Goal: Navigation & Orientation: Find specific page/section

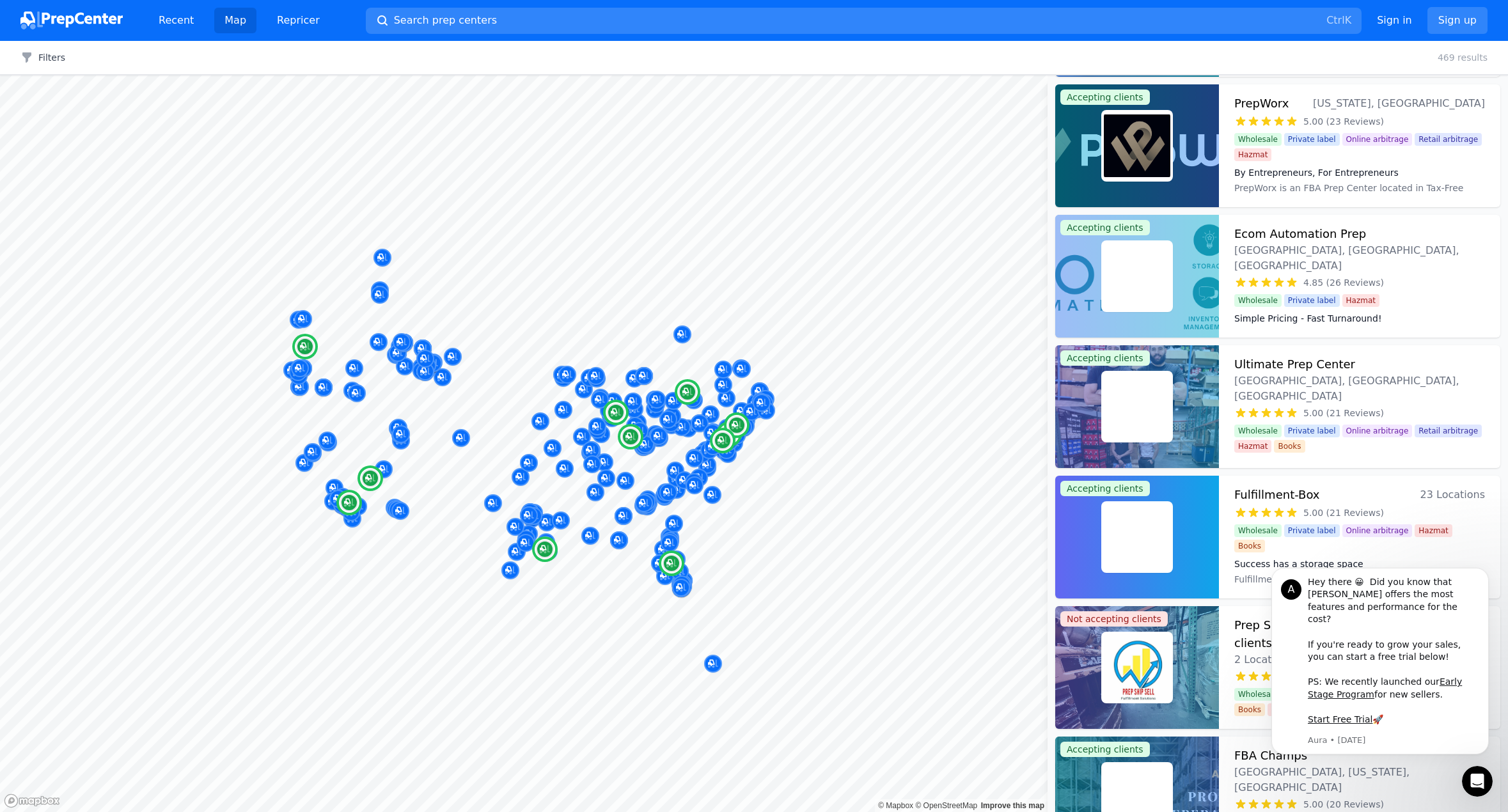
scroll to position [1725, 0]
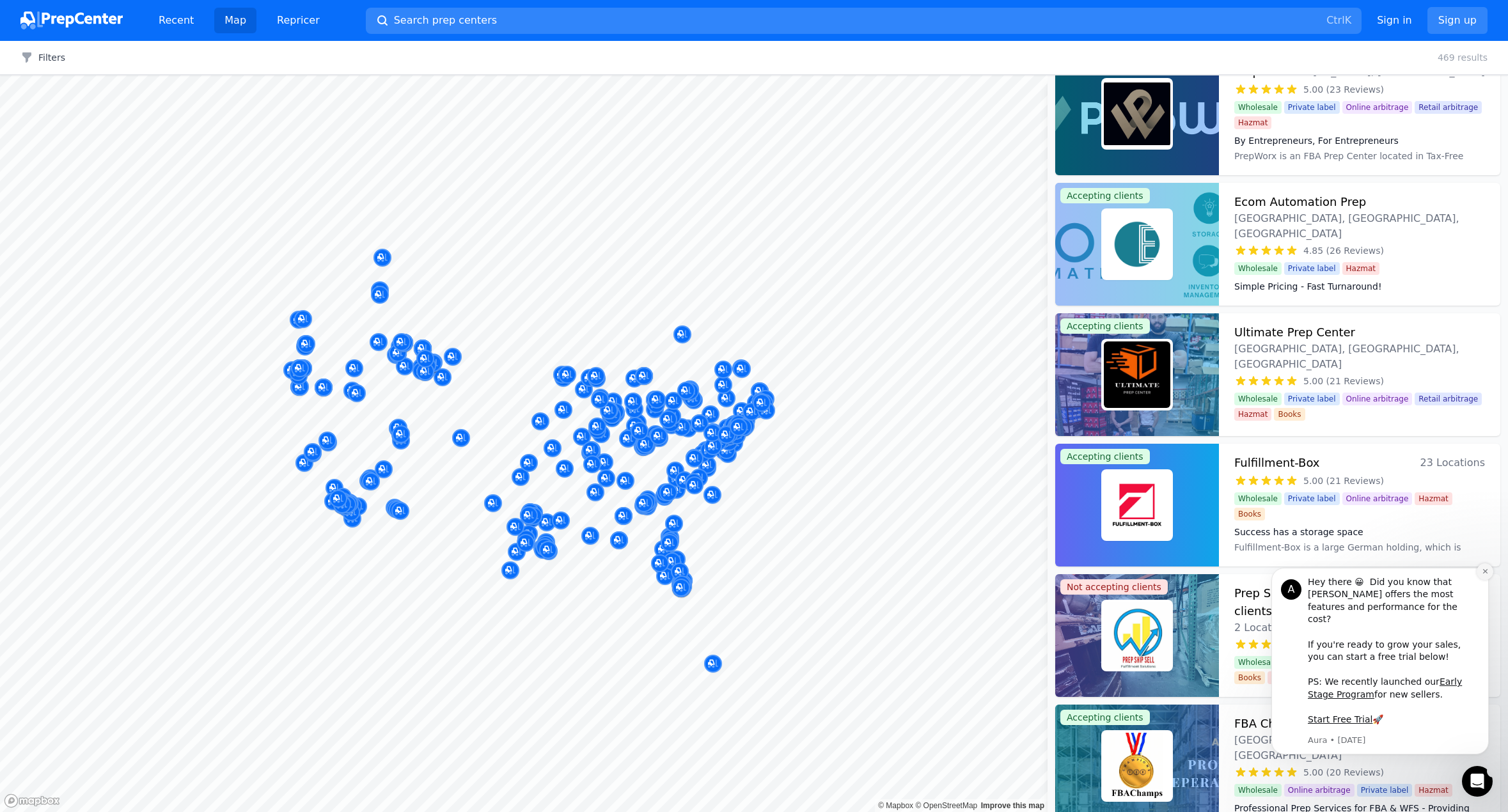
click at [1486, 575] on icon "Dismiss notification" at bounding box center [1485, 571] width 7 height 7
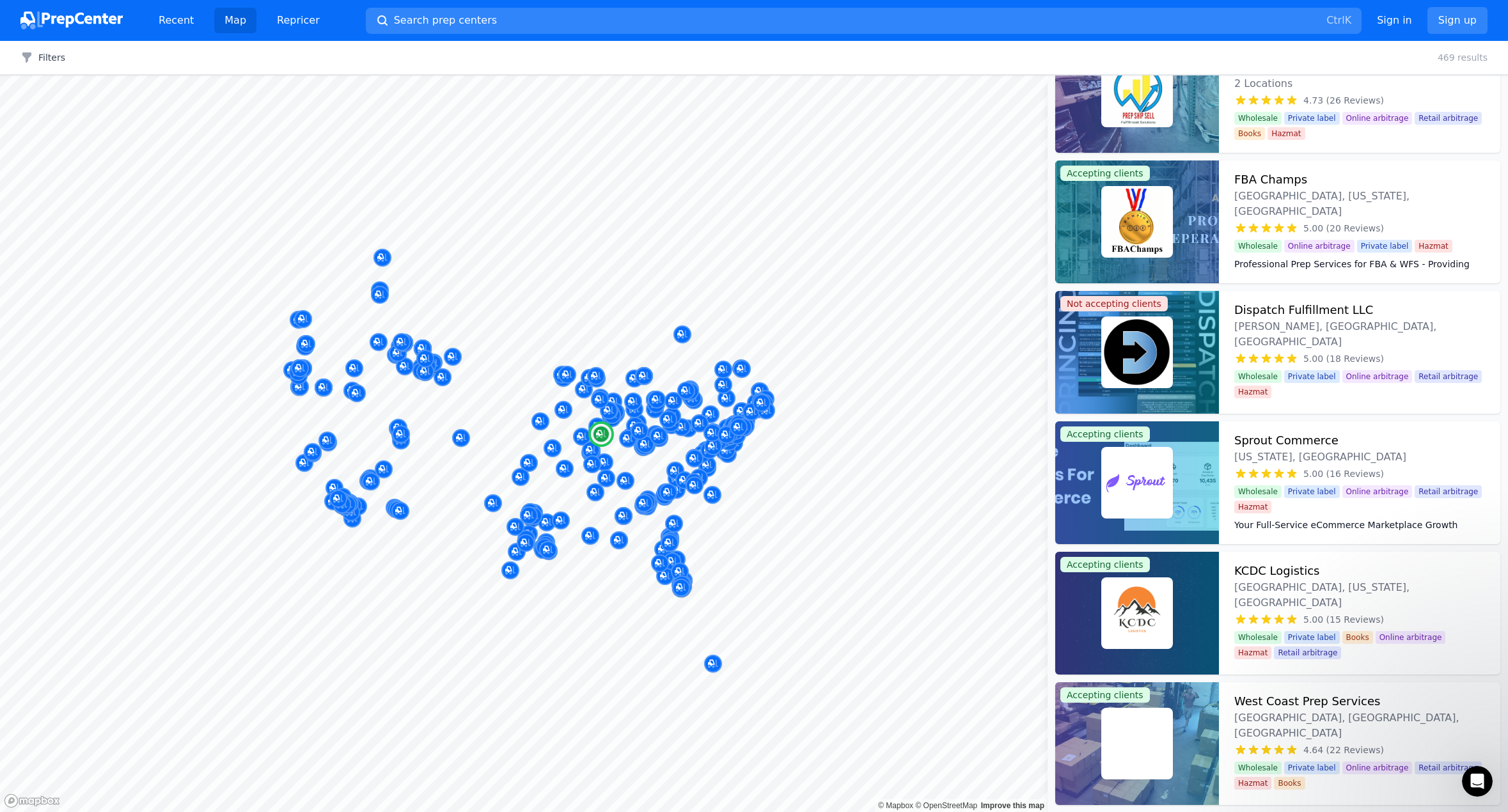
scroll to position [2301, 0]
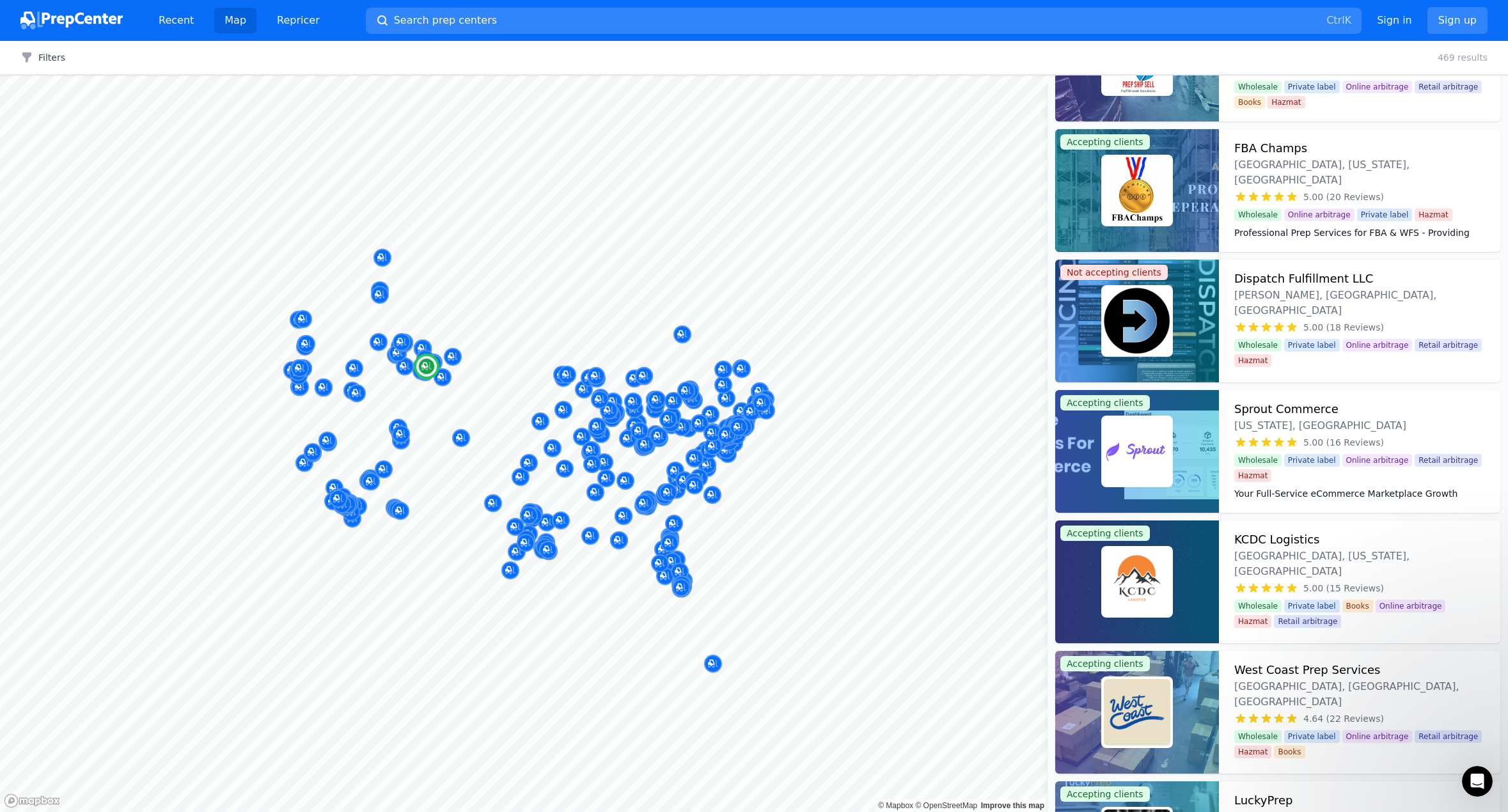
click at [1148, 585] on img at bounding box center [1136, 581] width 66 height 66
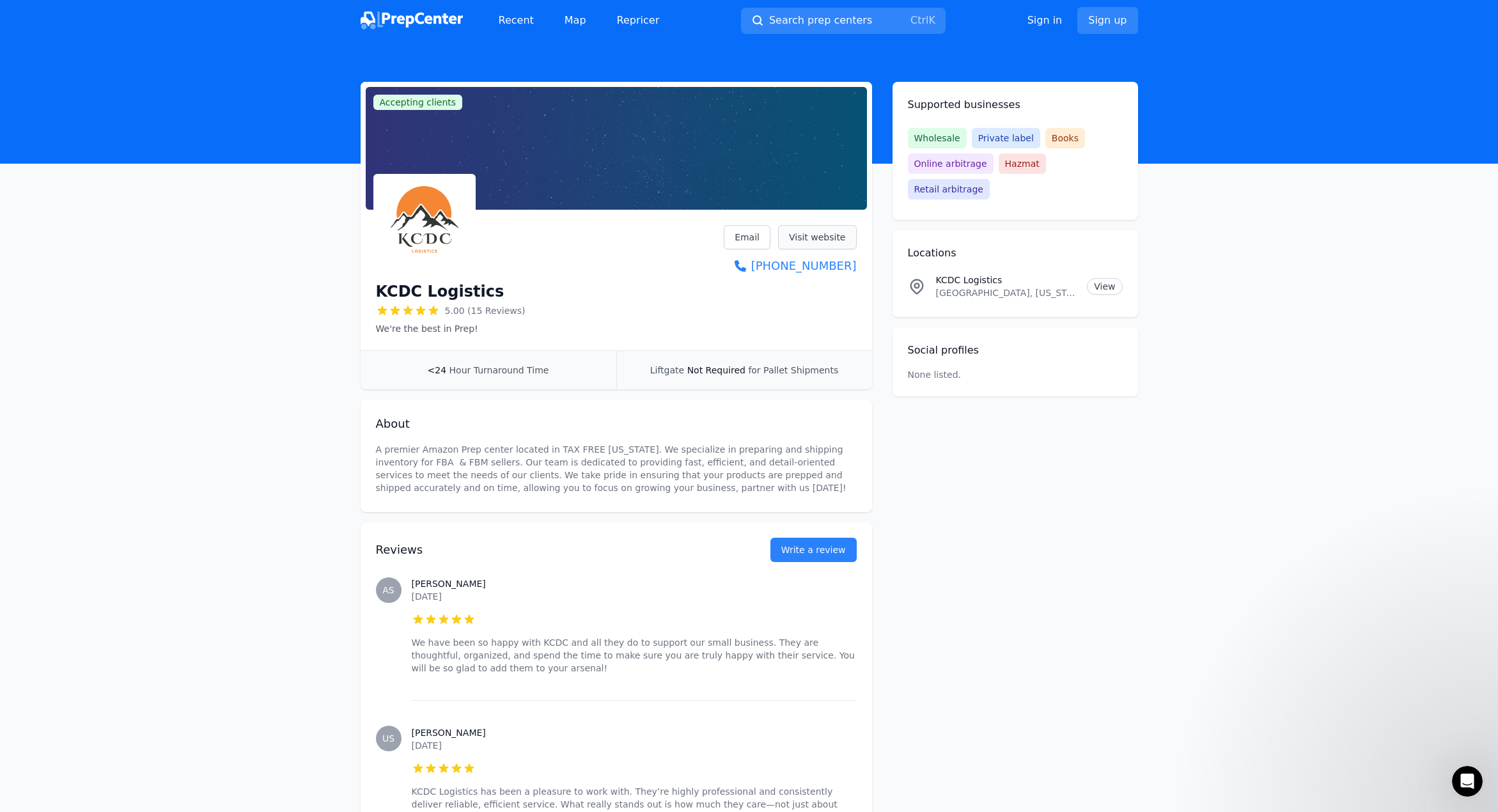
click at [827, 235] on link "Visit website" at bounding box center [817, 237] width 79 height 24
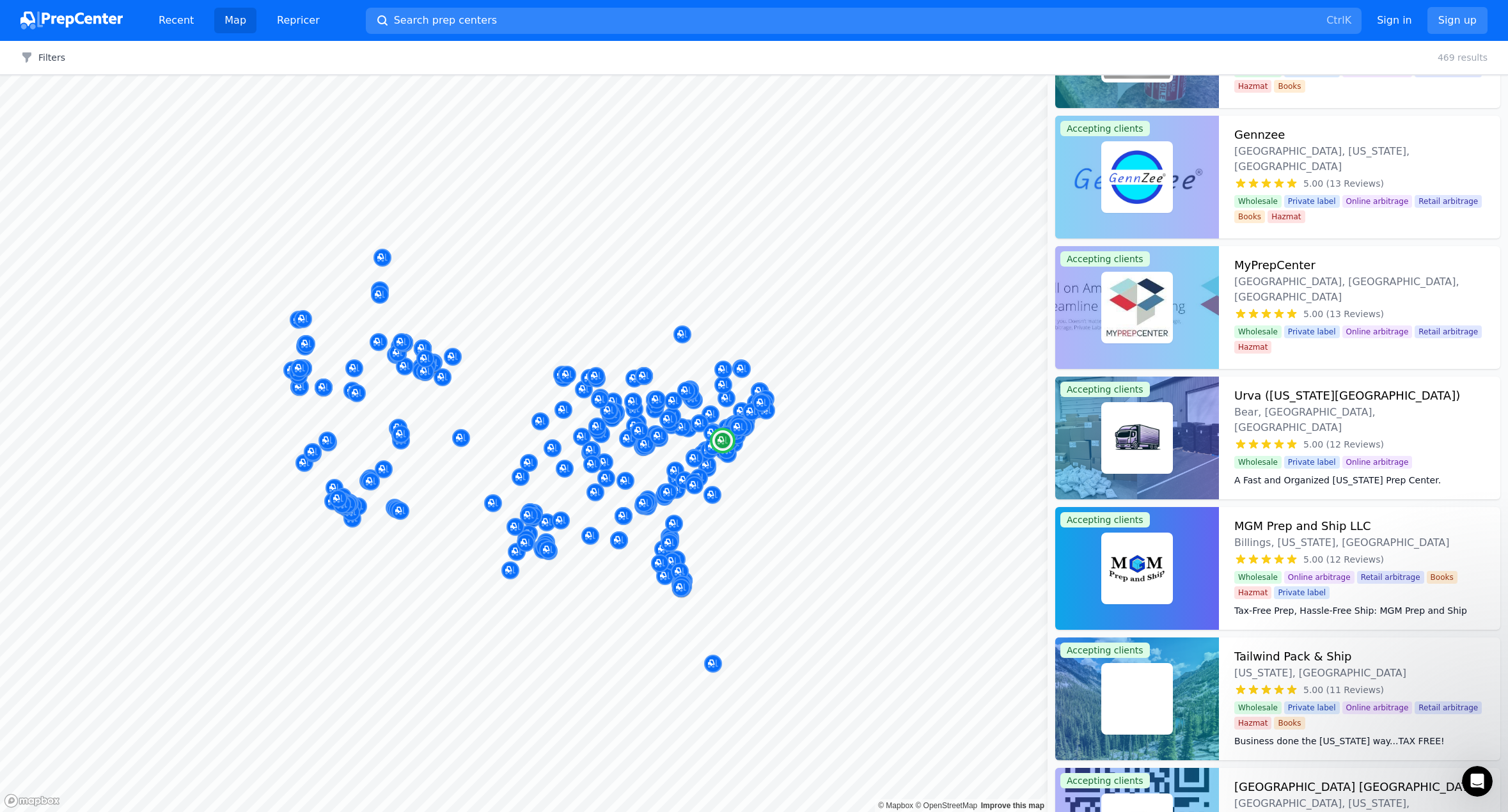
scroll to position [3387, 0]
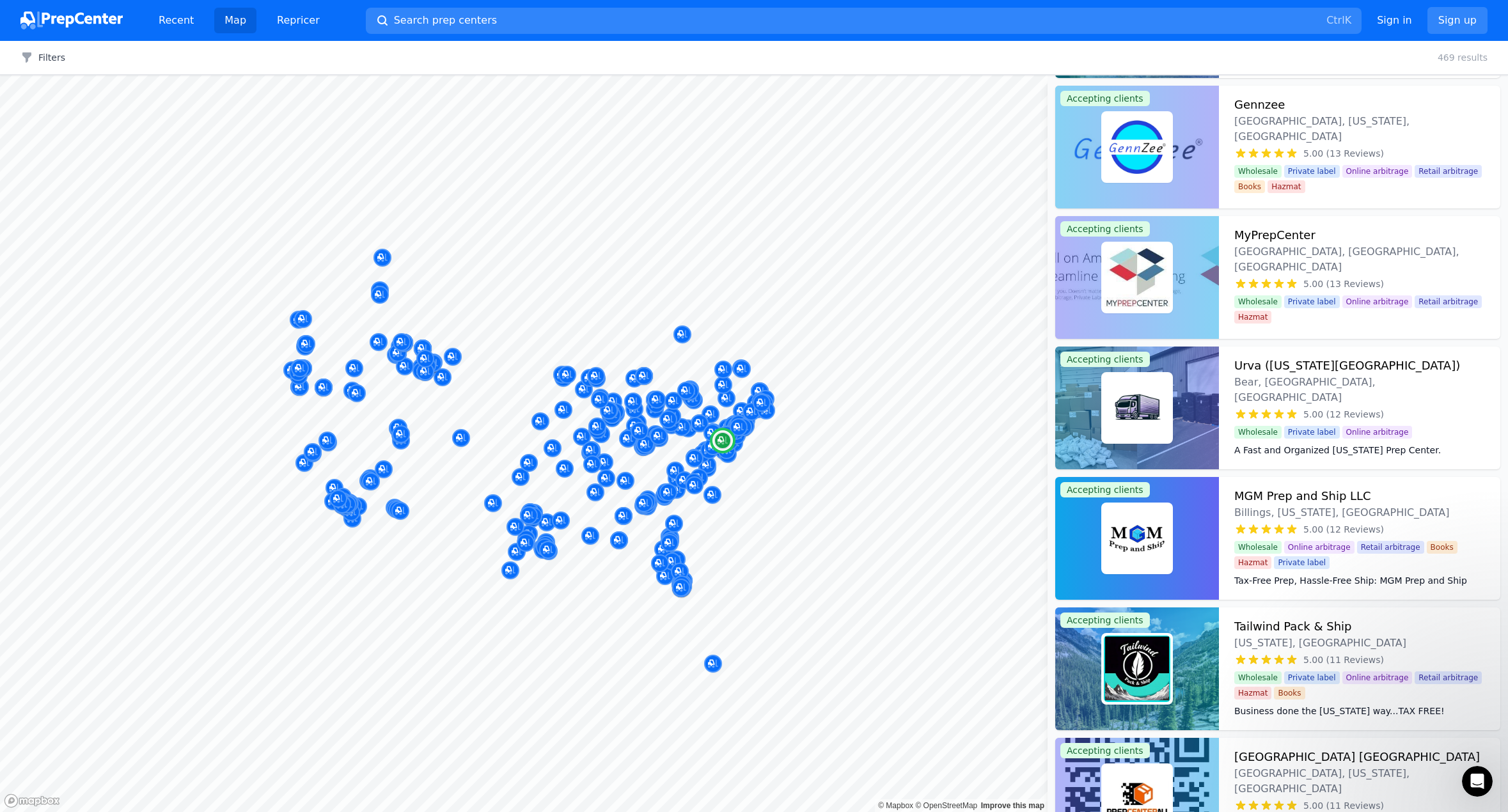
click at [1152, 402] on img at bounding box center [1136, 407] width 66 height 66
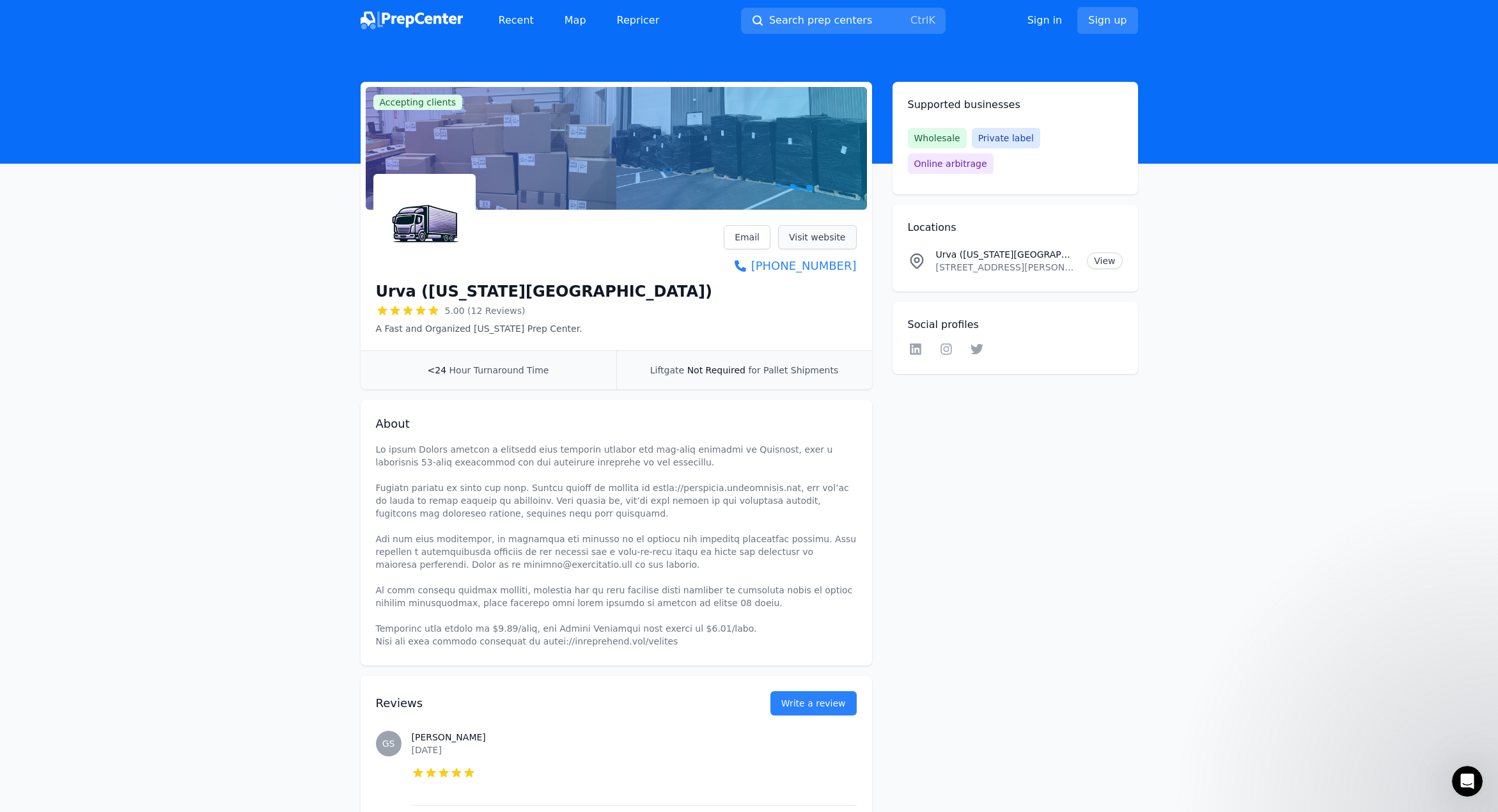
click at [832, 239] on link "Visit website" at bounding box center [817, 237] width 79 height 24
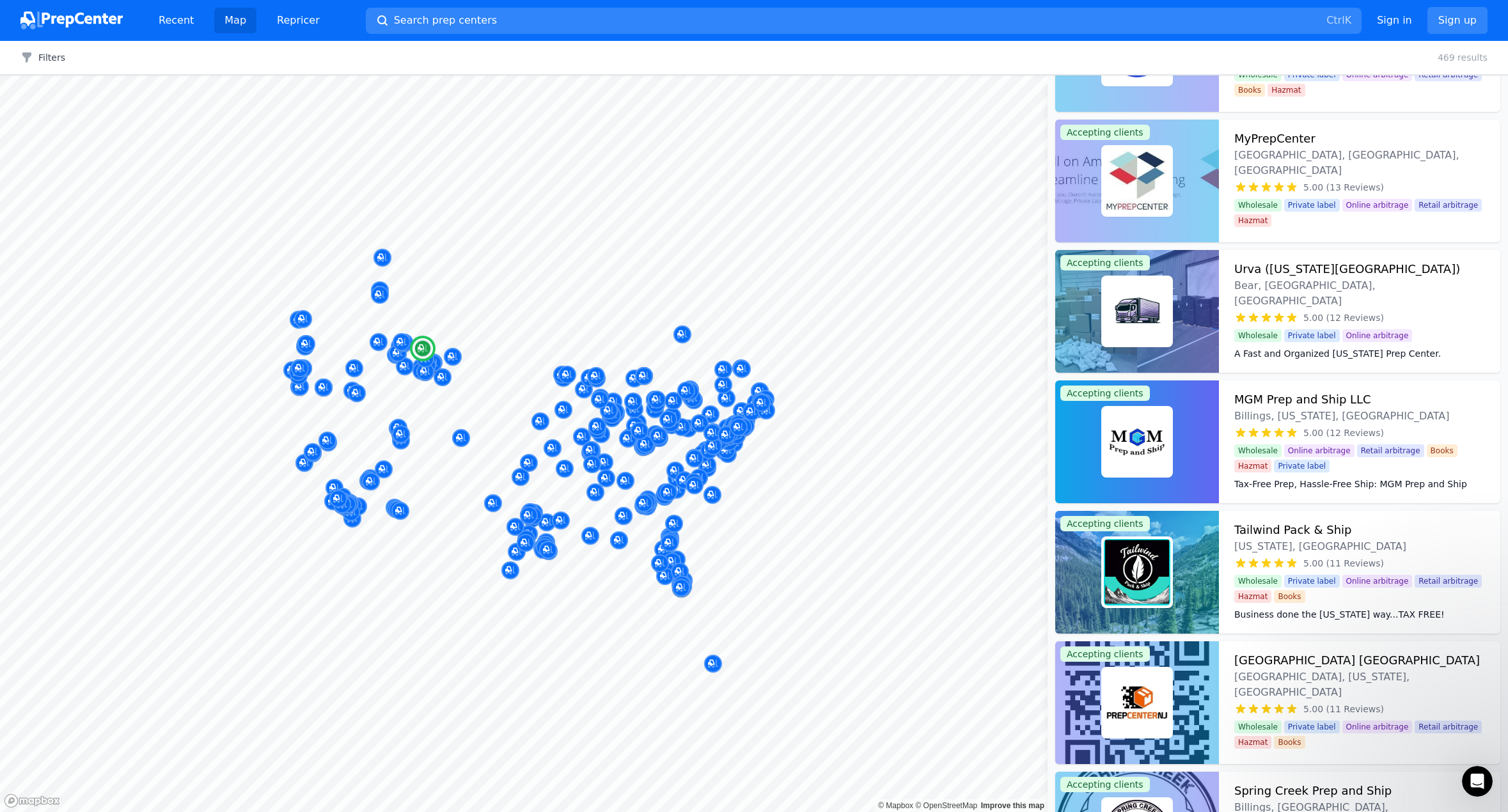
scroll to position [3515, 0]
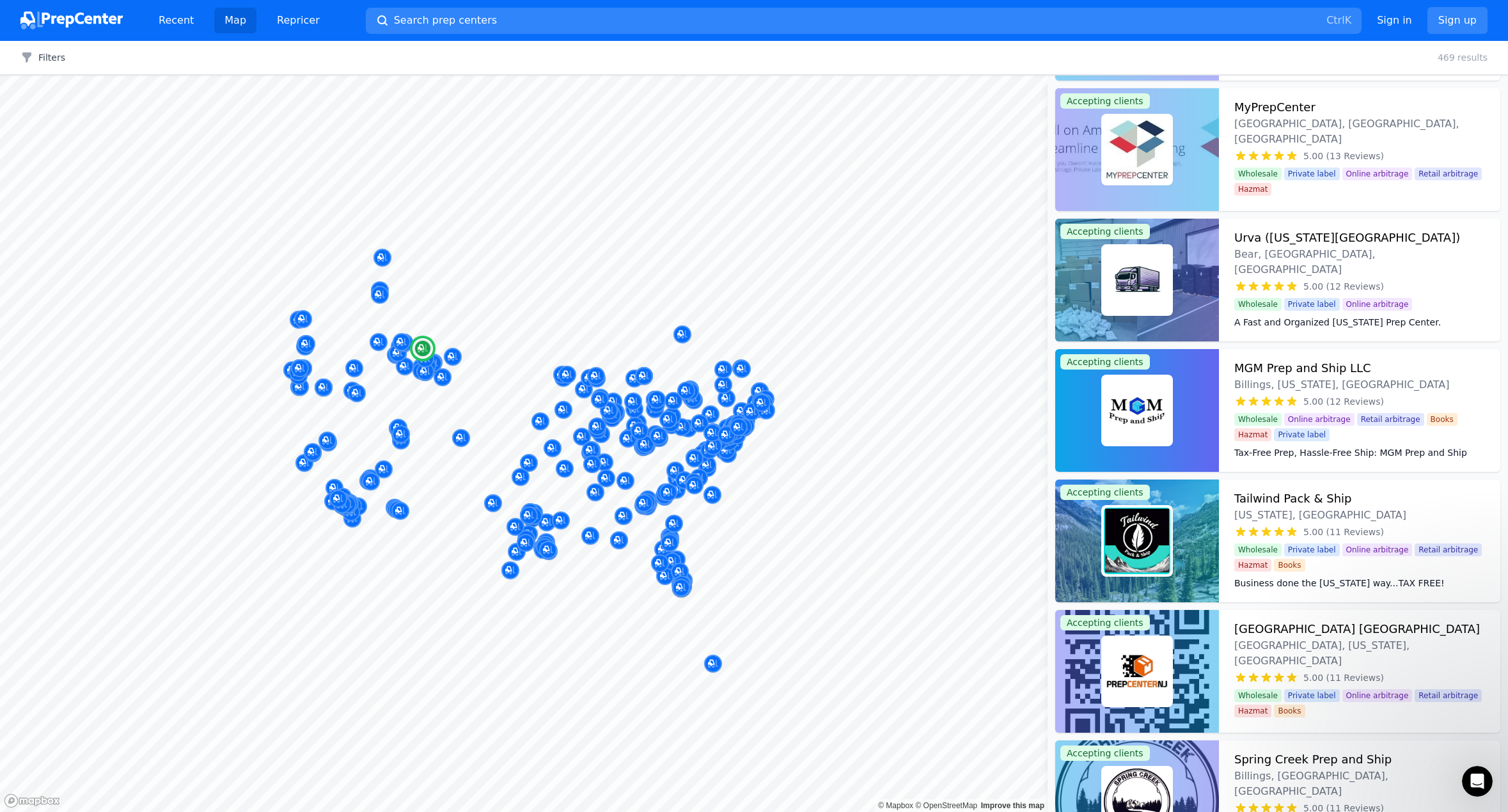
click at [1154, 551] on img at bounding box center [1136, 540] width 66 height 66
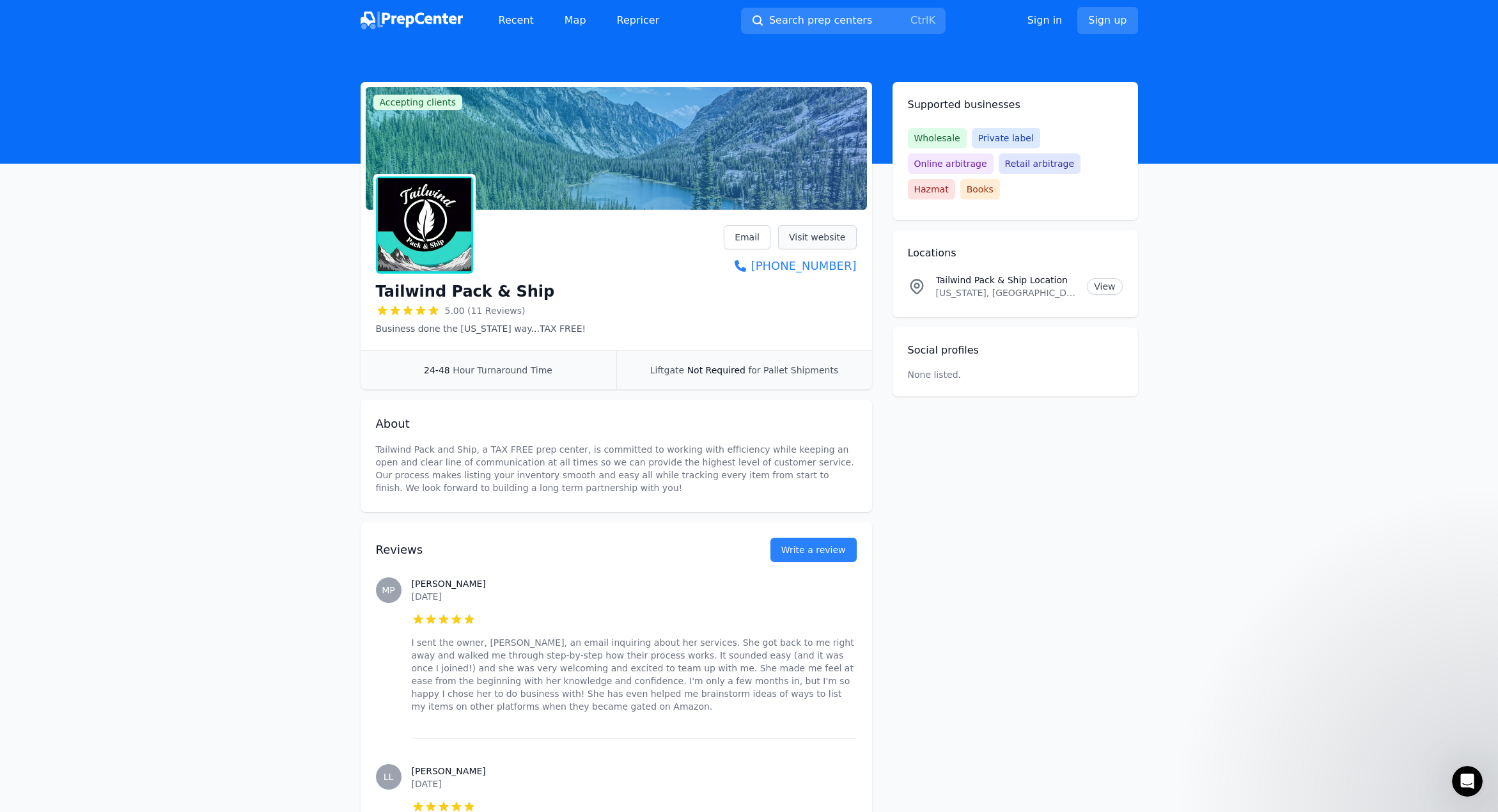
click at [831, 241] on link "Visit website" at bounding box center [817, 237] width 79 height 24
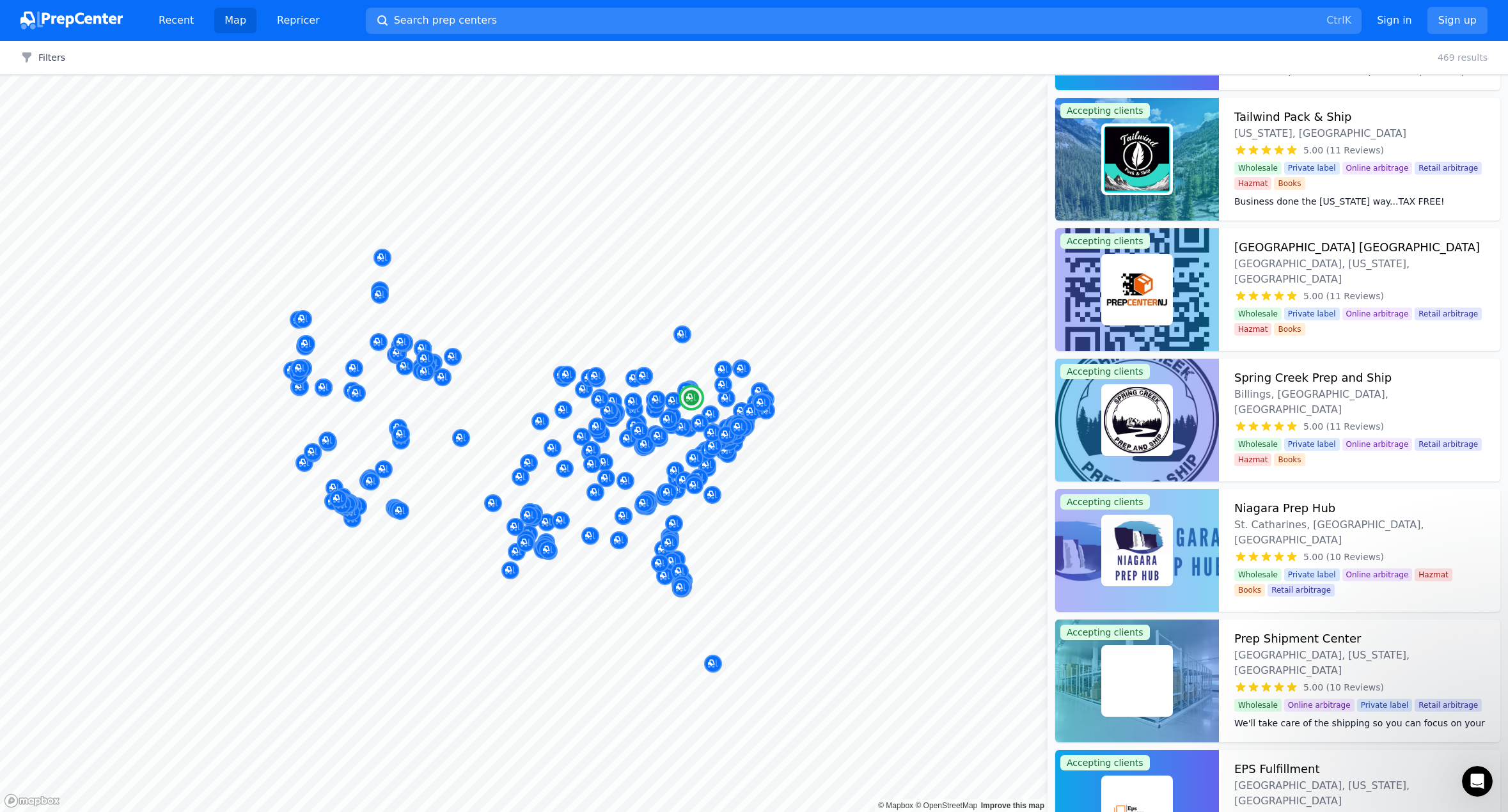
scroll to position [3899, 0]
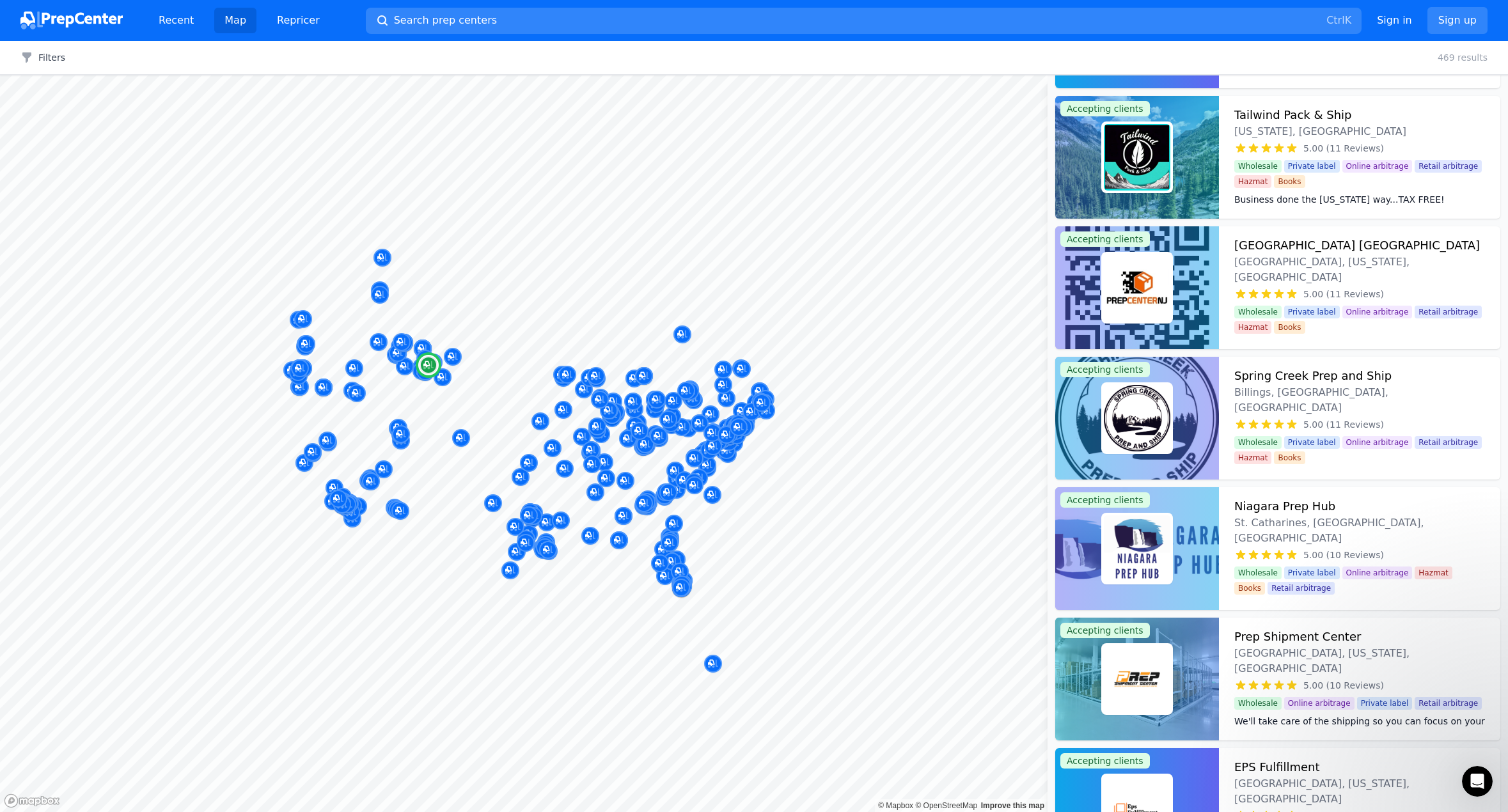
click at [1119, 416] on img at bounding box center [1136, 417] width 66 height 66
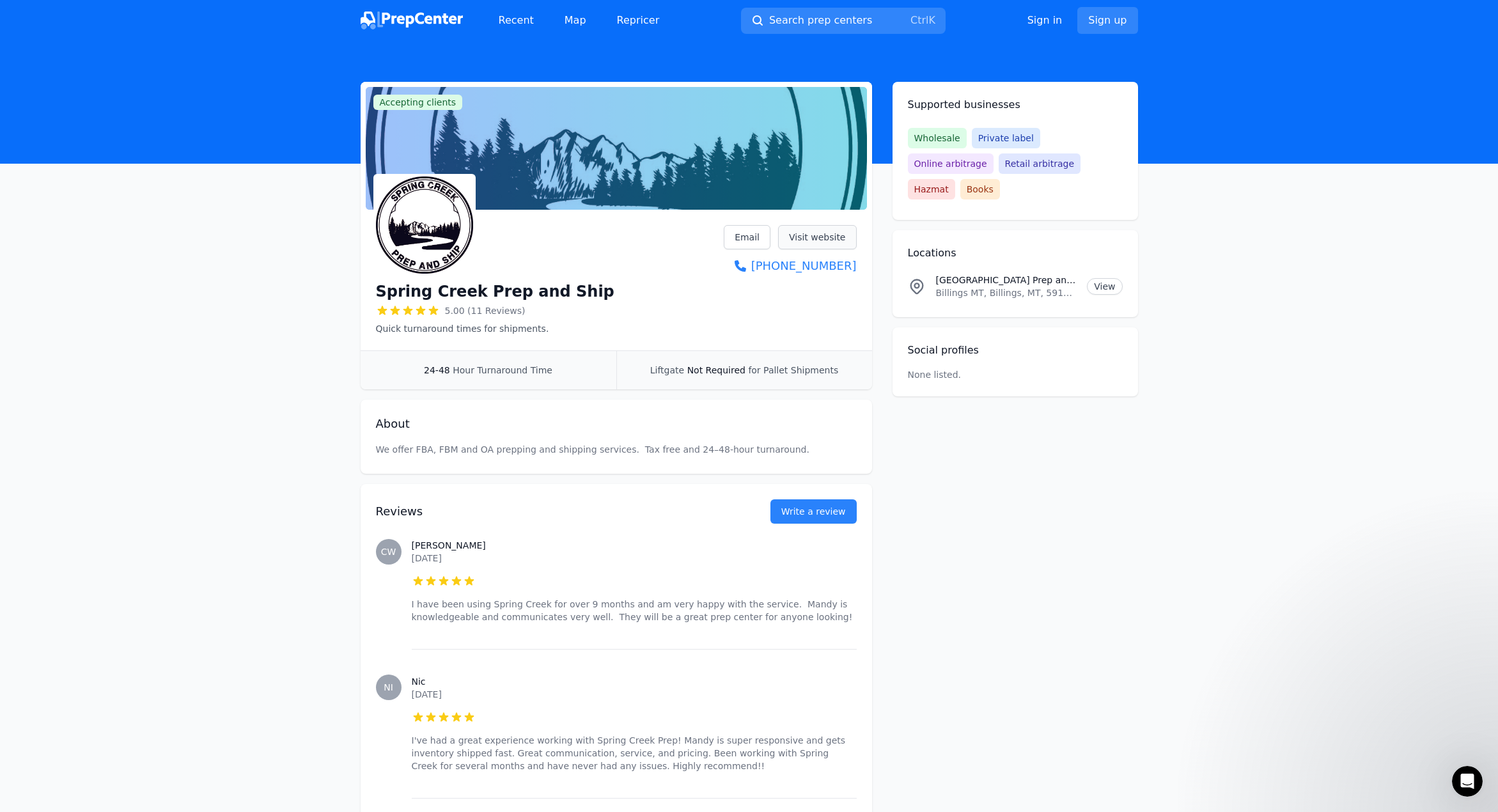
click at [819, 242] on link "Visit website" at bounding box center [817, 237] width 79 height 24
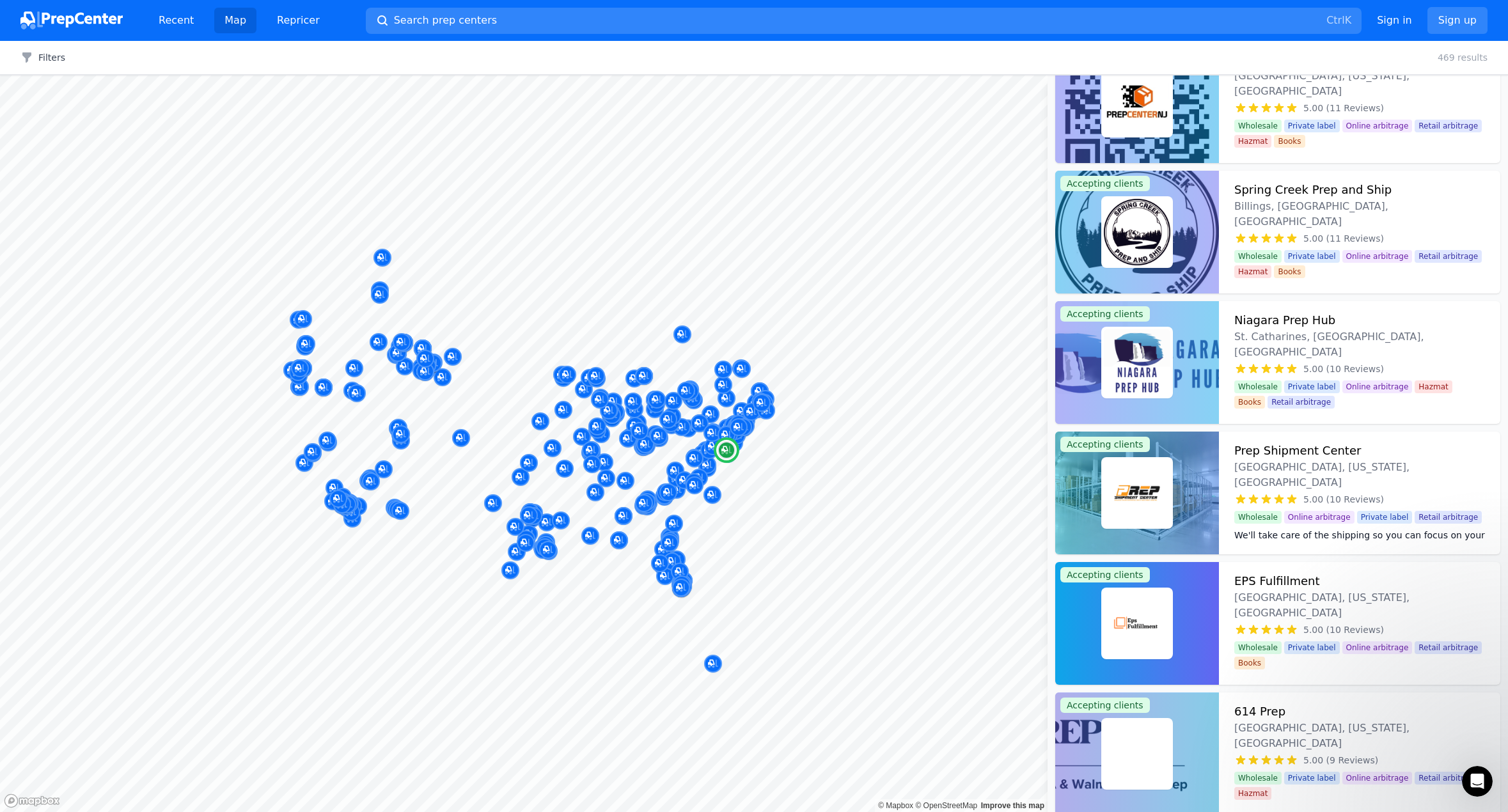
scroll to position [4090, 0]
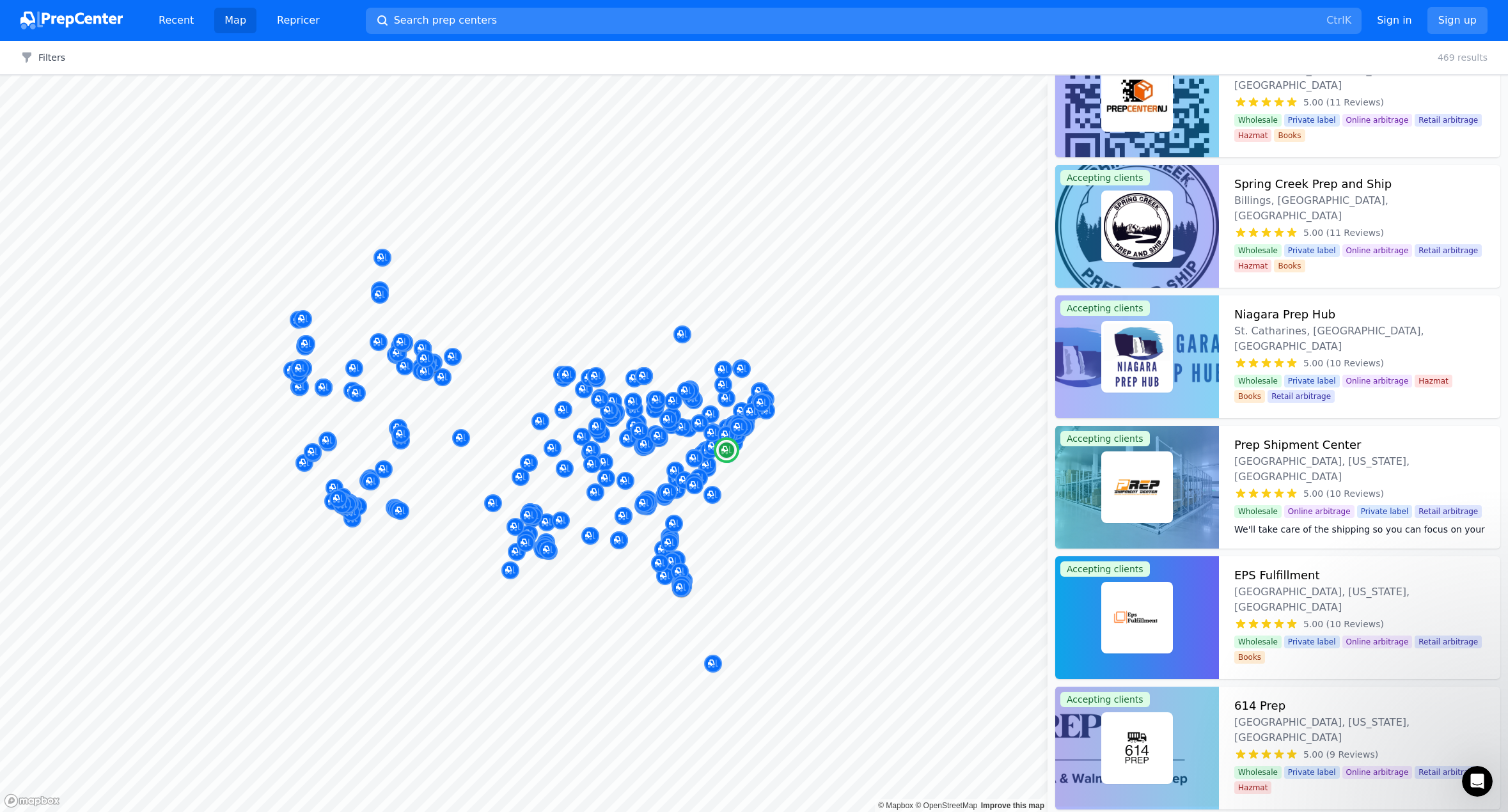
click at [1157, 512] on img at bounding box center [1136, 487] width 66 height 66
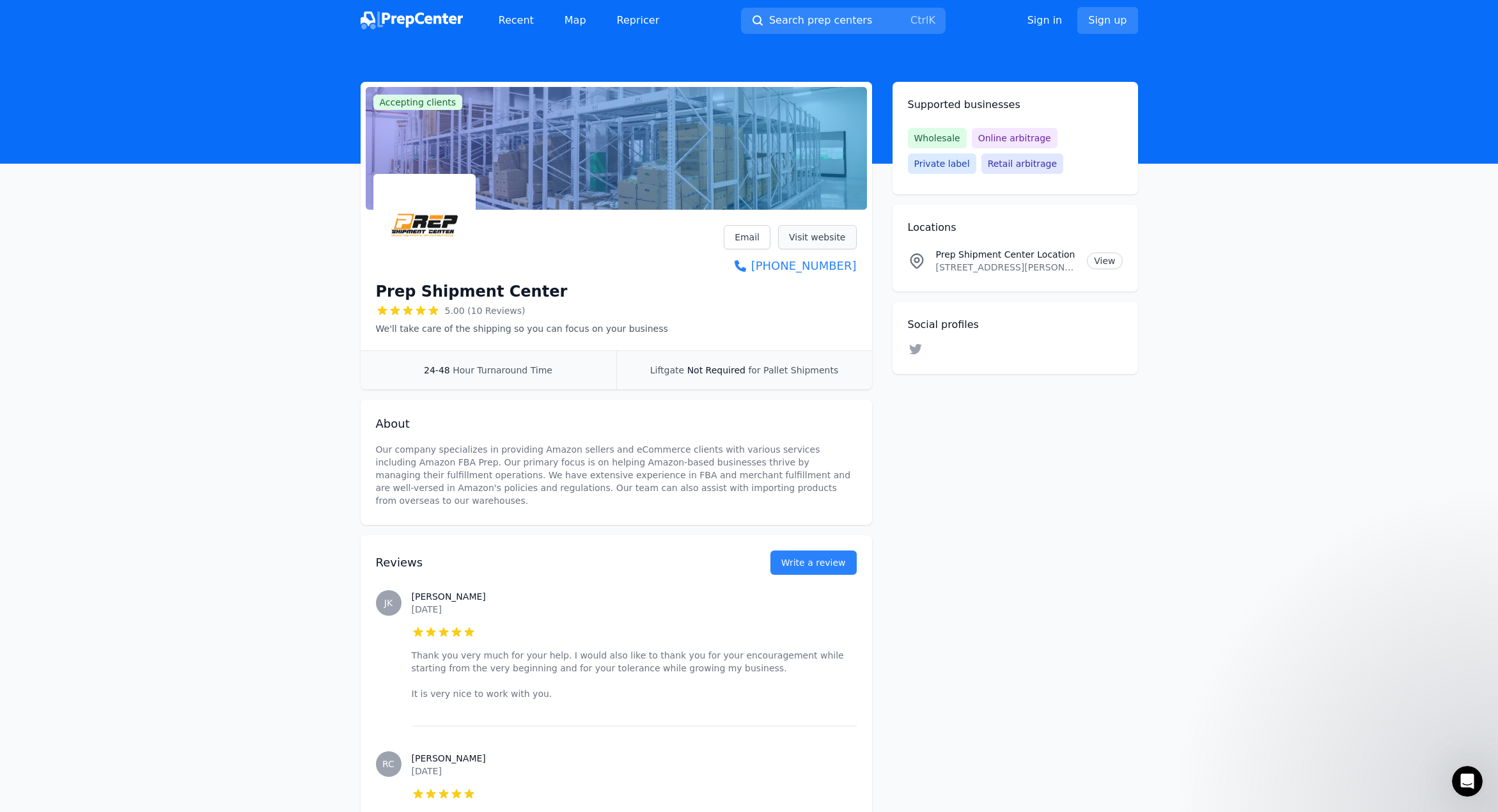
click at [827, 235] on link "Visit website" at bounding box center [817, 237] width 79 height 24
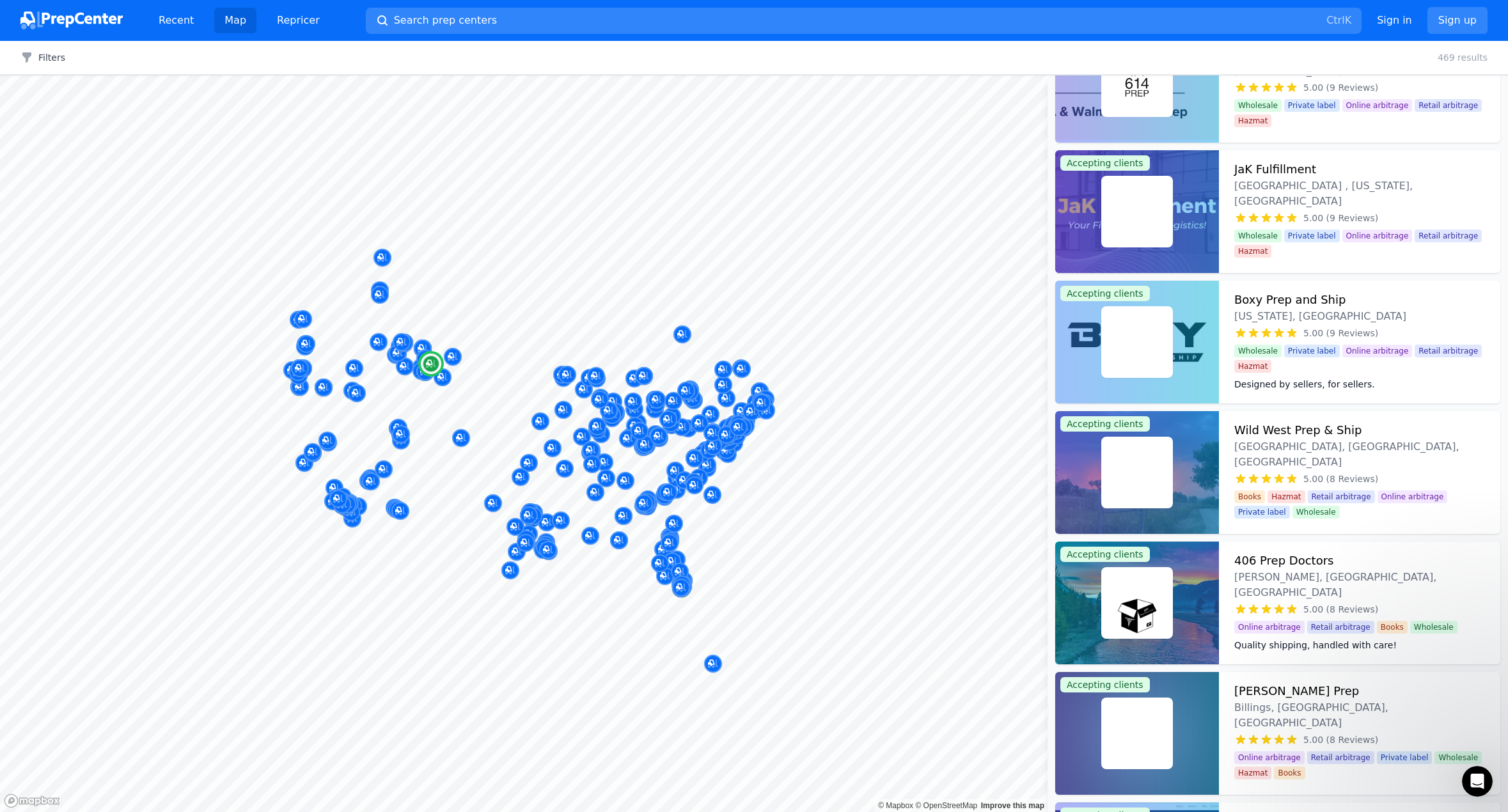
scroll to position [4793, 0]
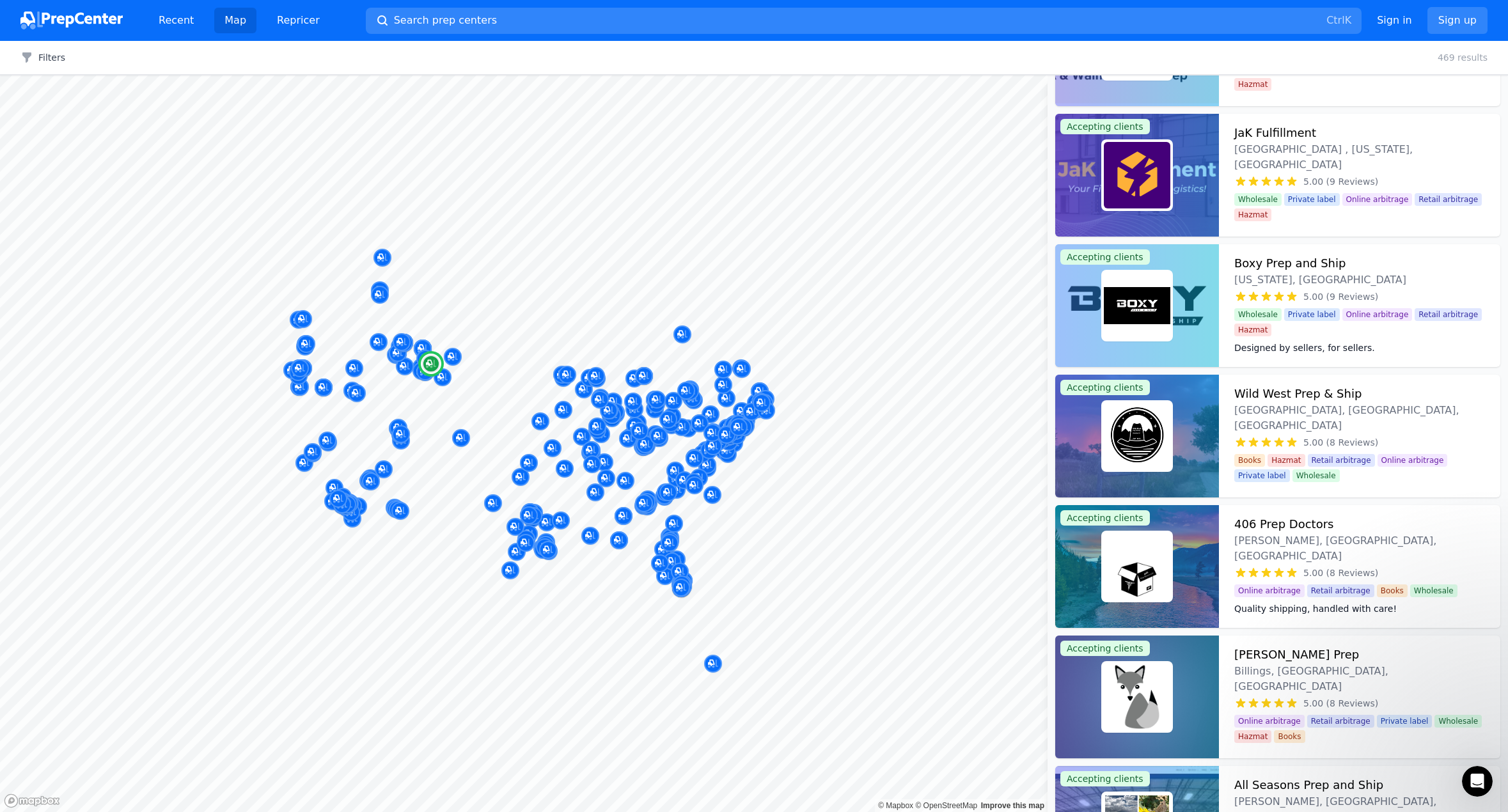
click at [1129, 592] on img at bounding box center [1136, 566] width 66 height 66
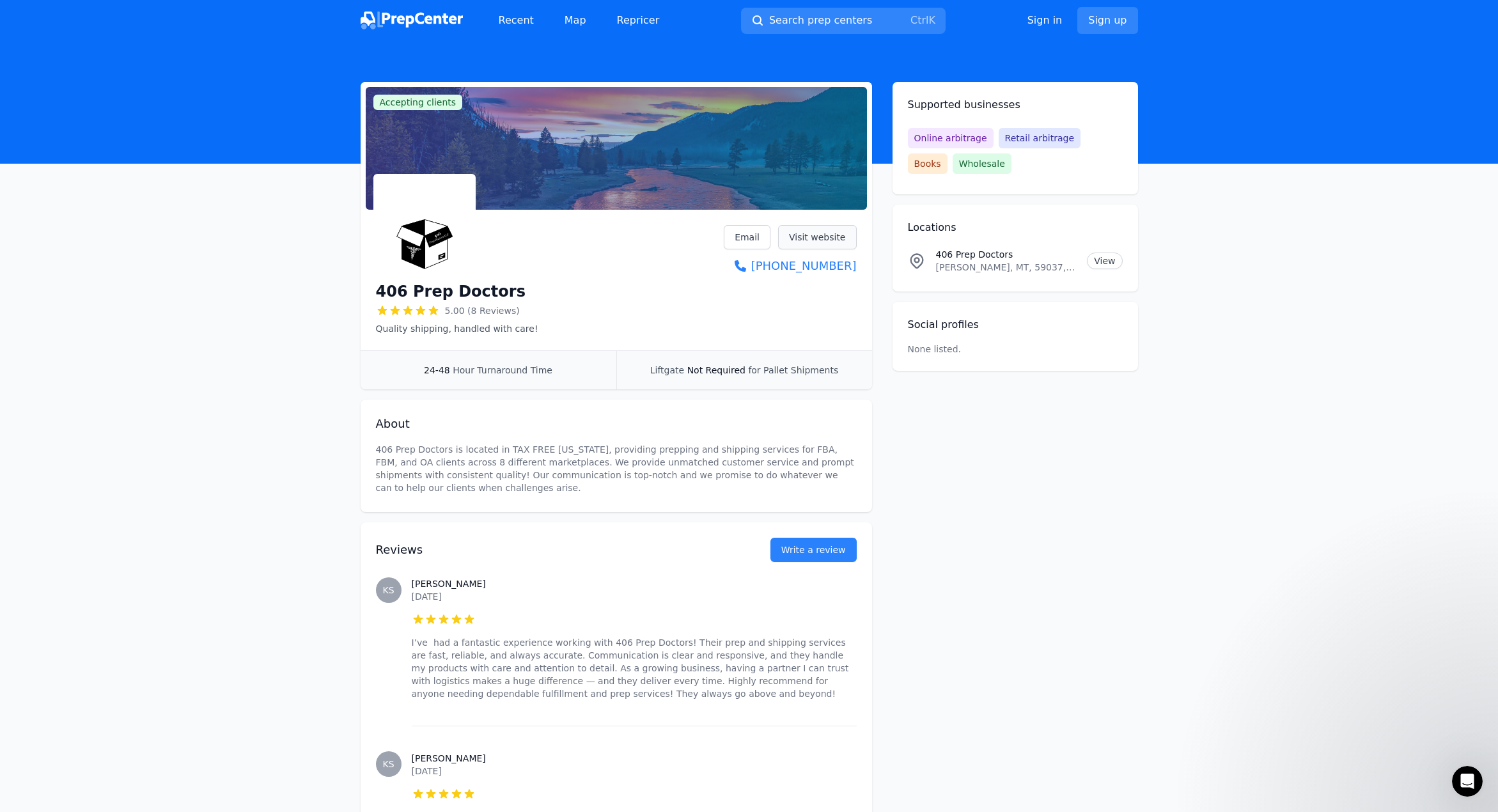
click at [819, 238] on link "Visit website" at bounding box center [817, 237] width 79 height 24
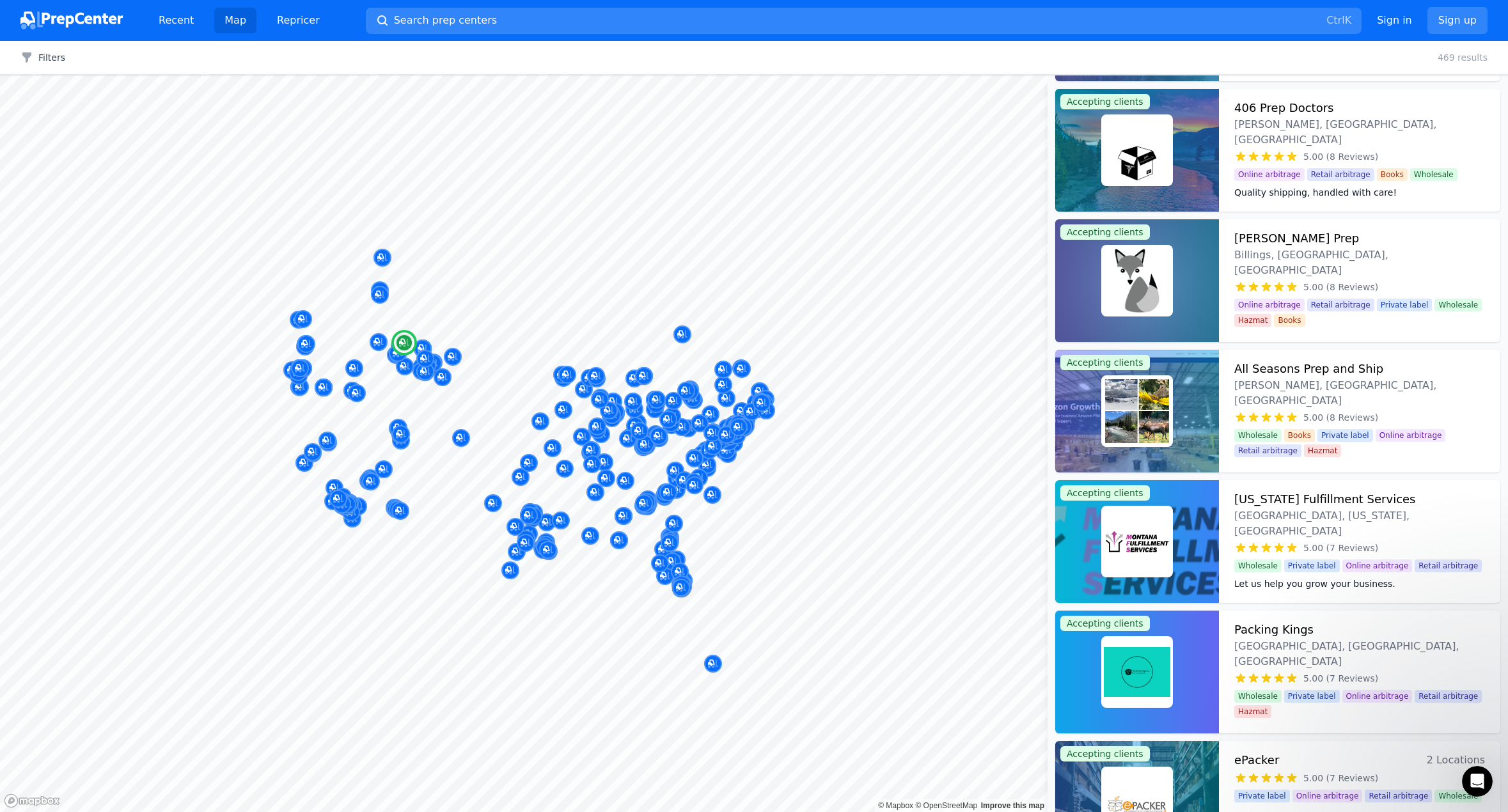
scroll to position [5240, 0]
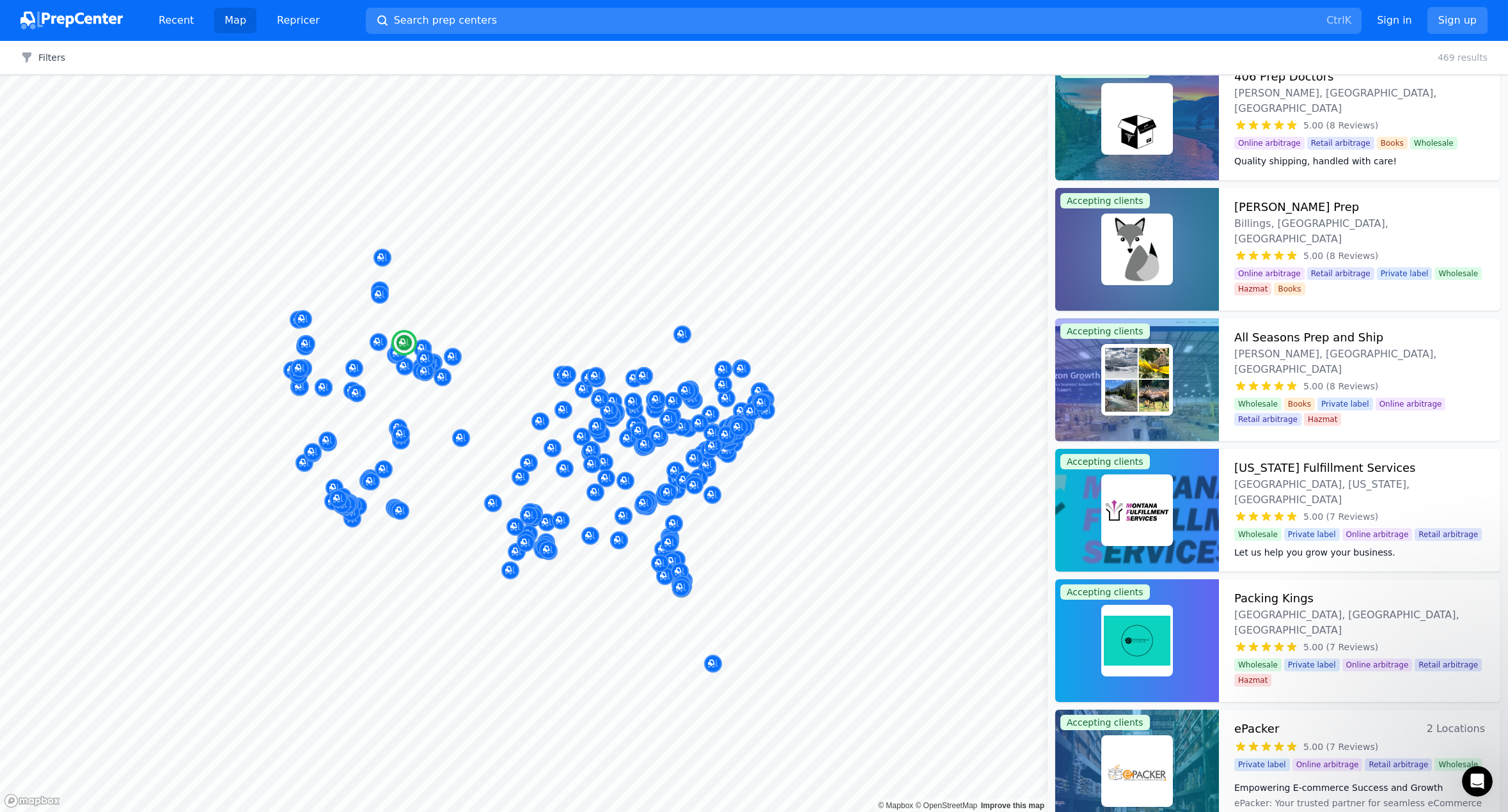
click at [1147, 515] on img at bounding box center [1136, 509] width 66 height 66
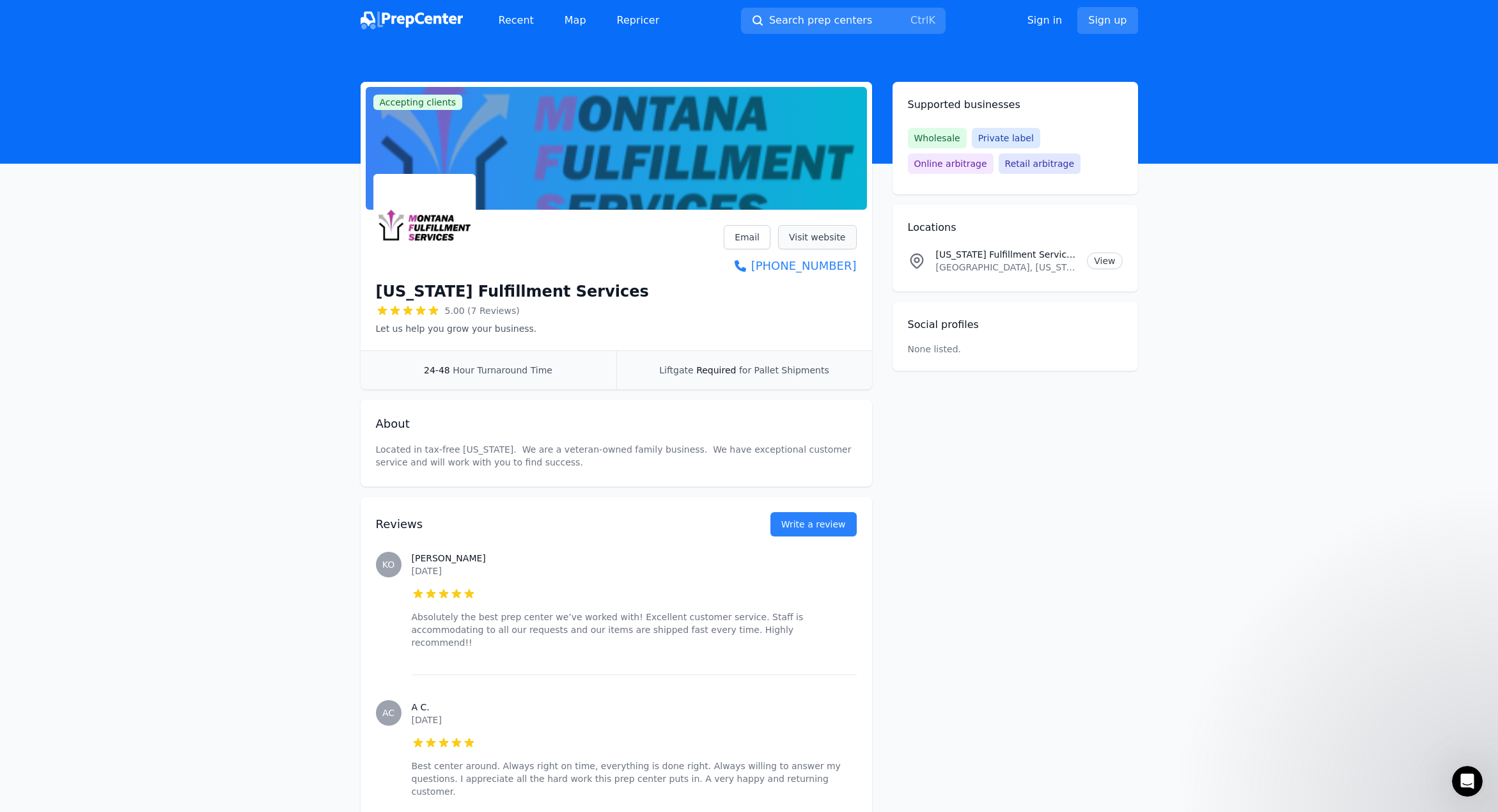
click at [827, 236] on link "Visit website" at bounding box center [817, 237] width 79 height 24
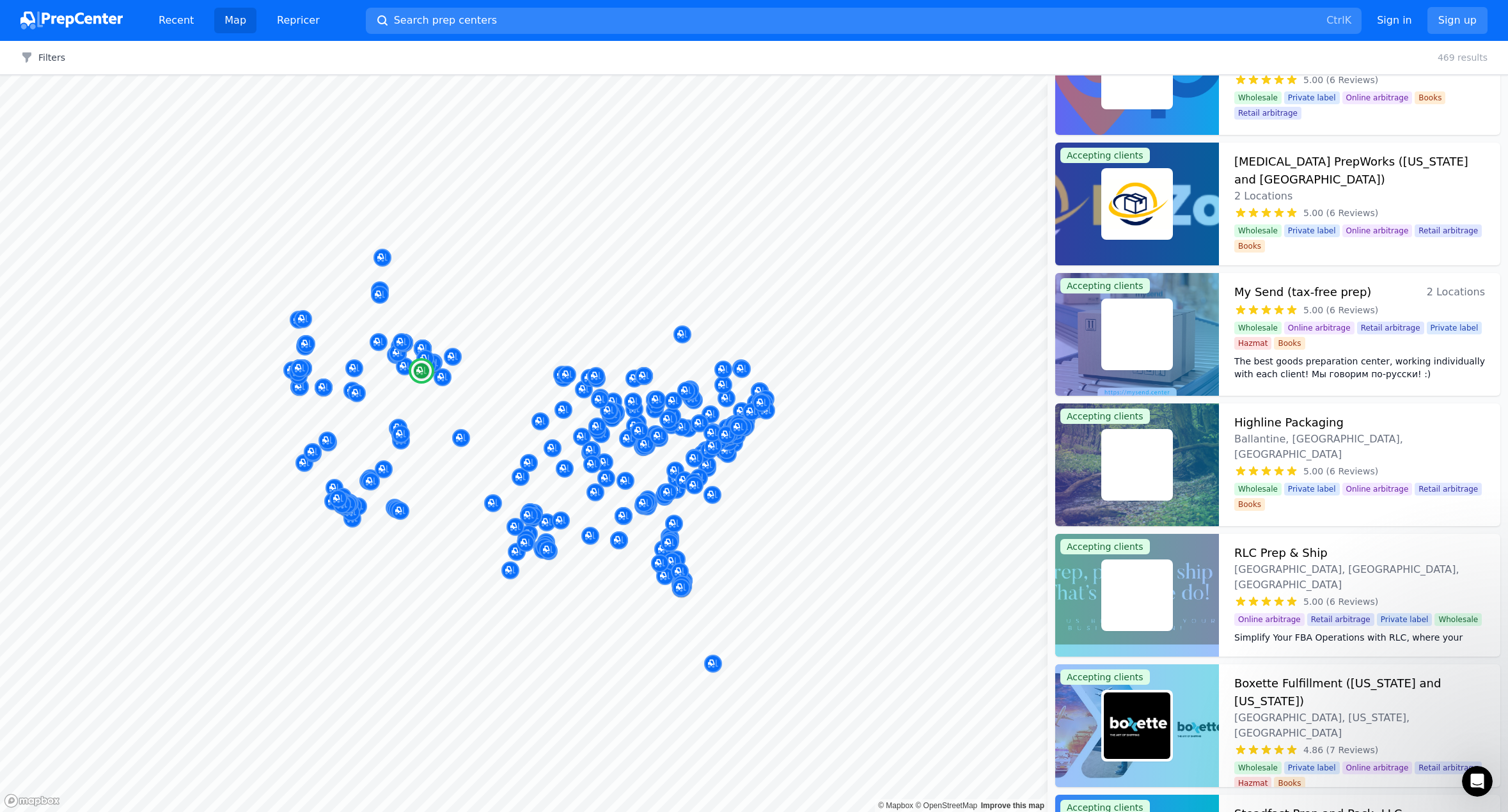
scroll to position [6902, 0]
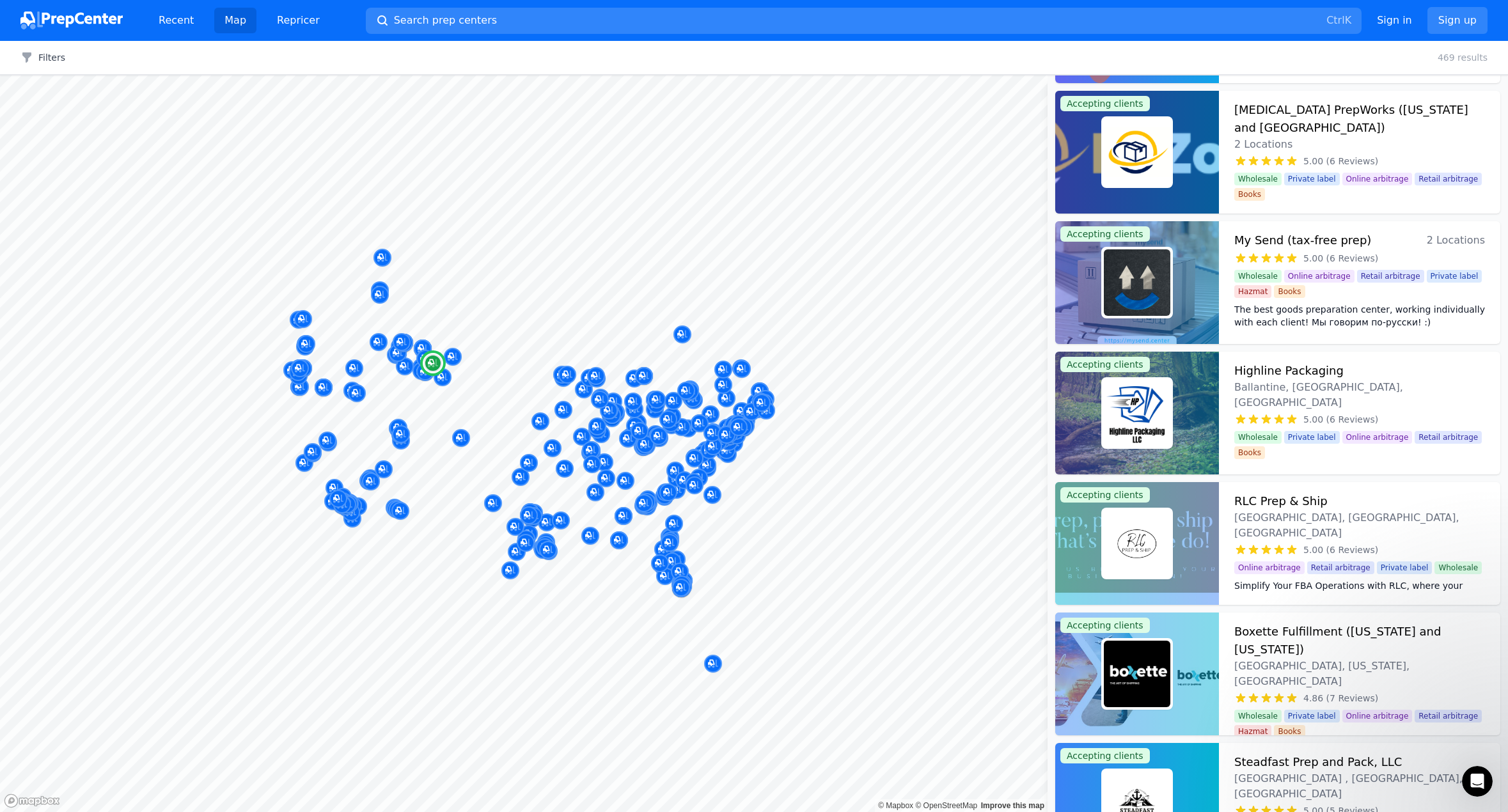
click at [1138, 408] on img at bounding box center [1136, 413] width 66 height 66
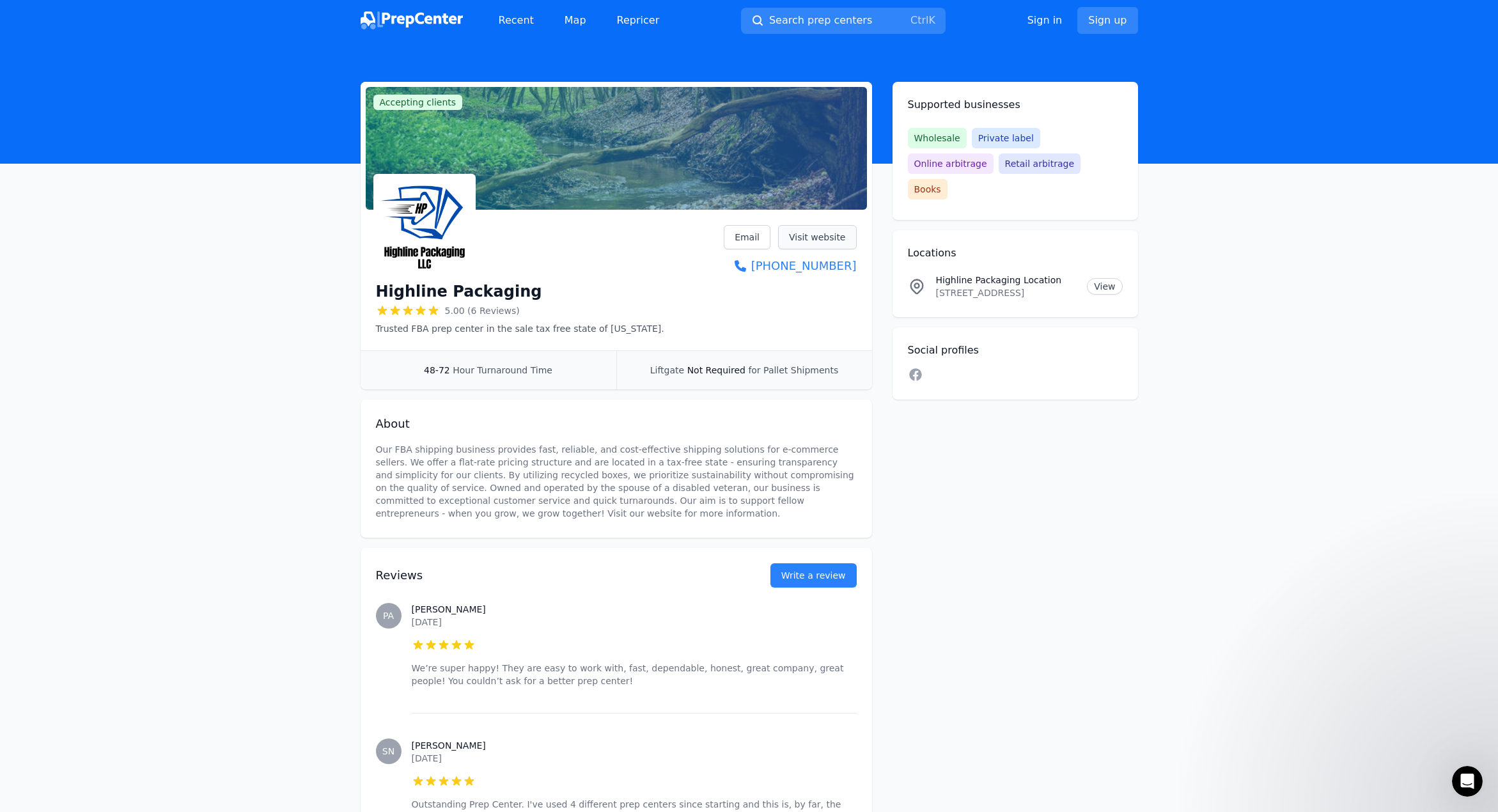
click at [838, 235] on link "Visit website" at bounding box center [817, 237] width 79 height 24
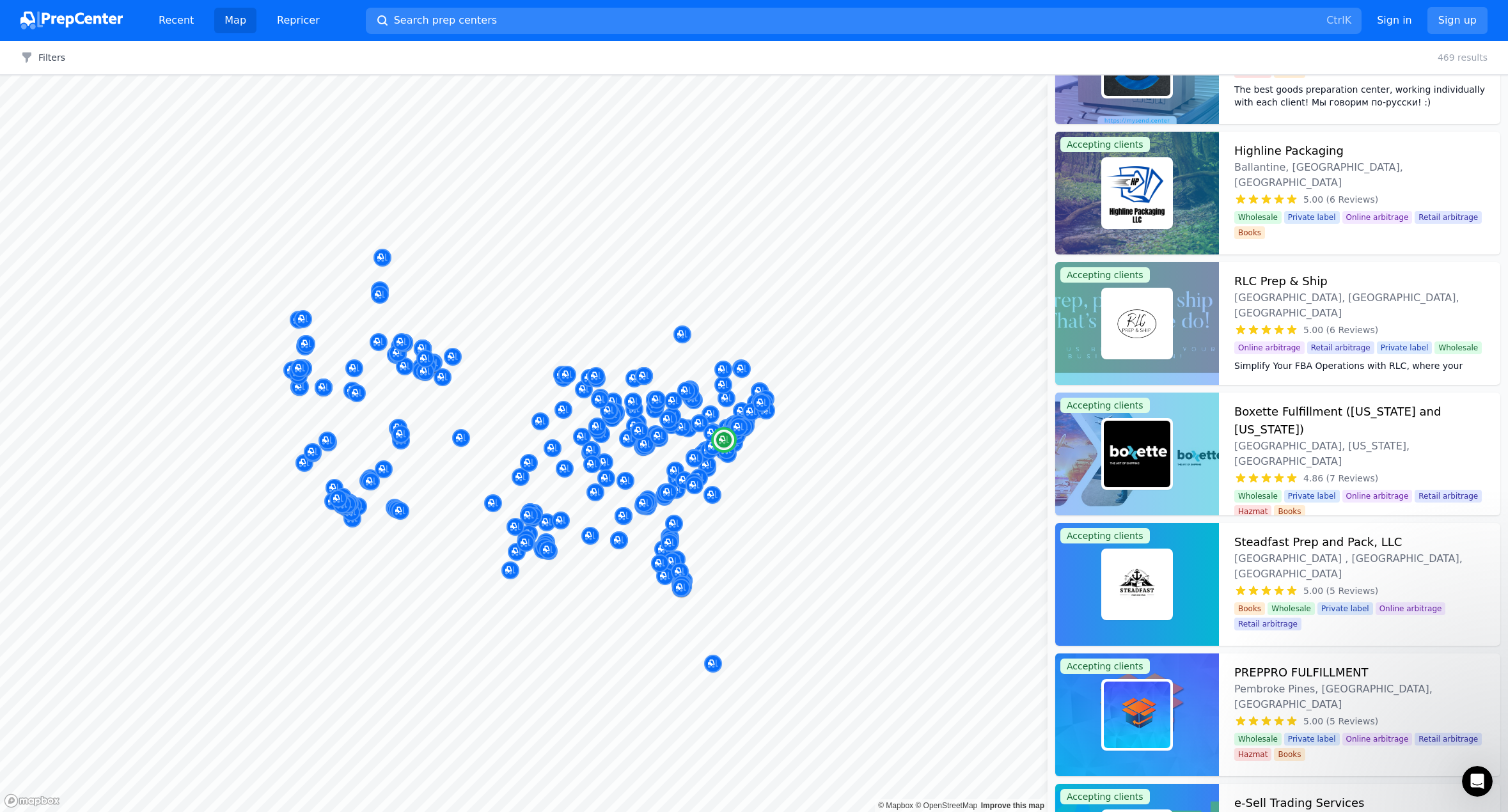
scroll to position [7158, 0]
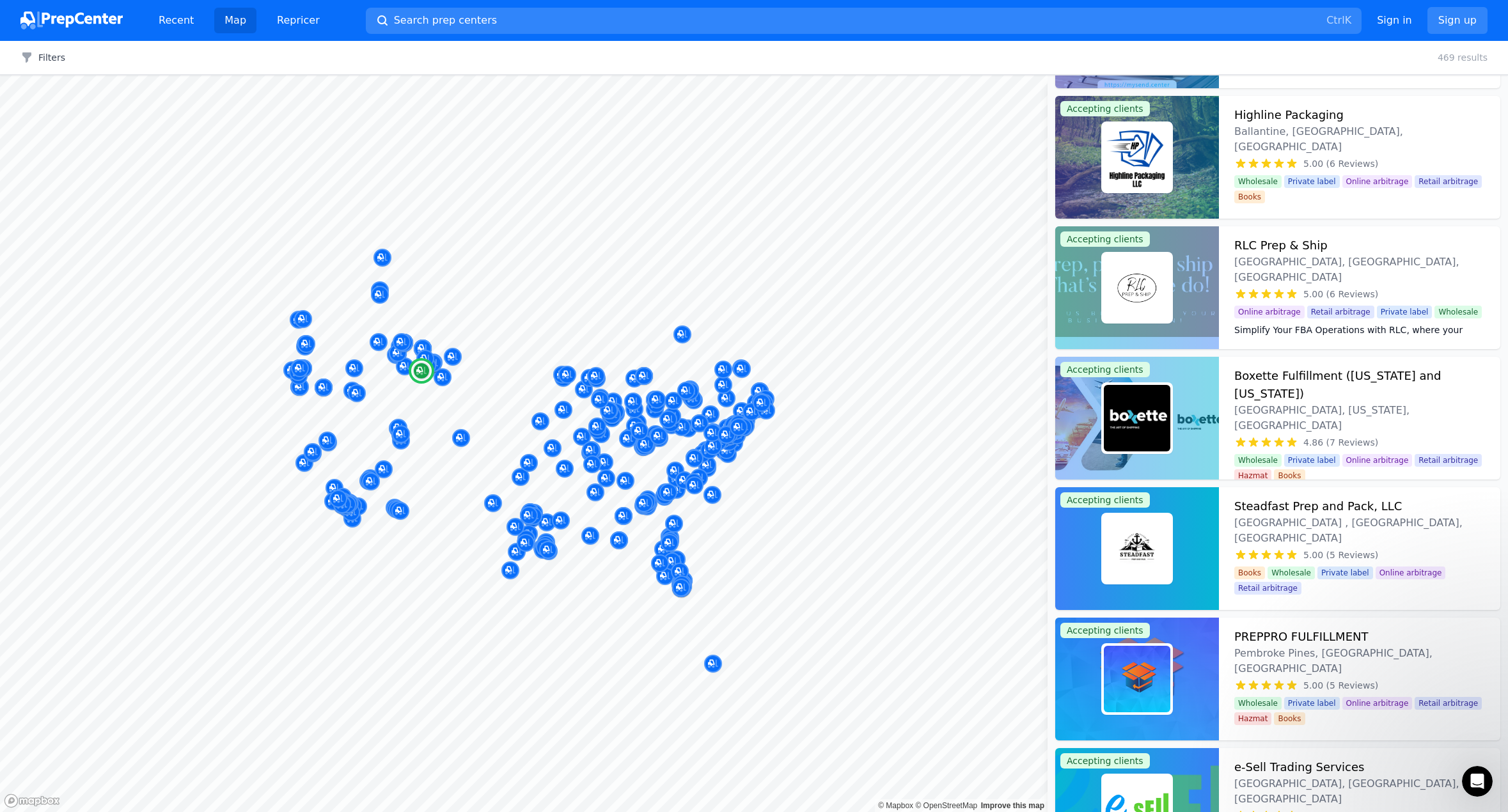
click at [1147, 295] on img at bounding box center [1136, 287] width 66 height 66
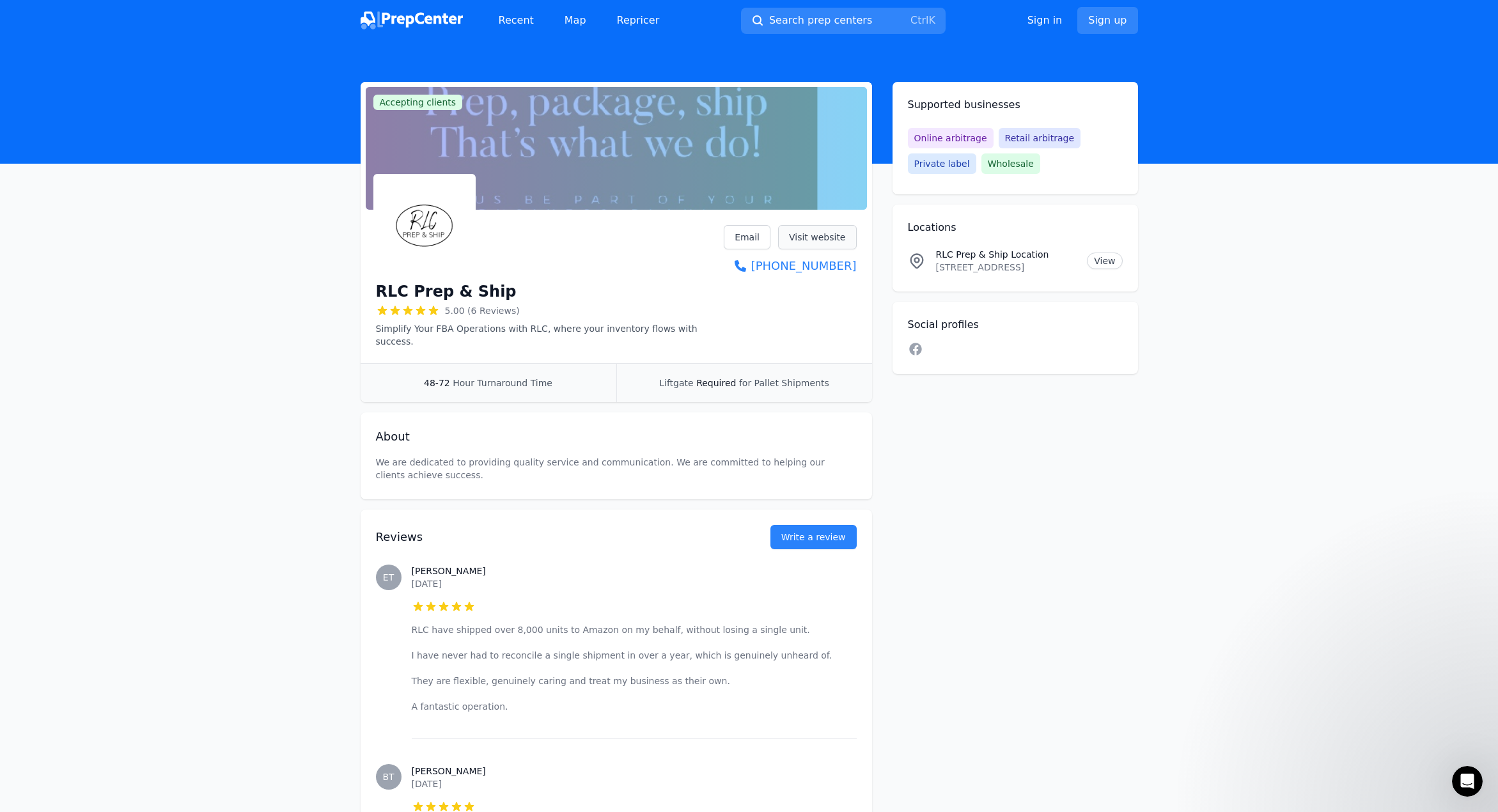
click at [827, 241] on link "Visit website" at bounding box center [817, 237] width 79 height 24
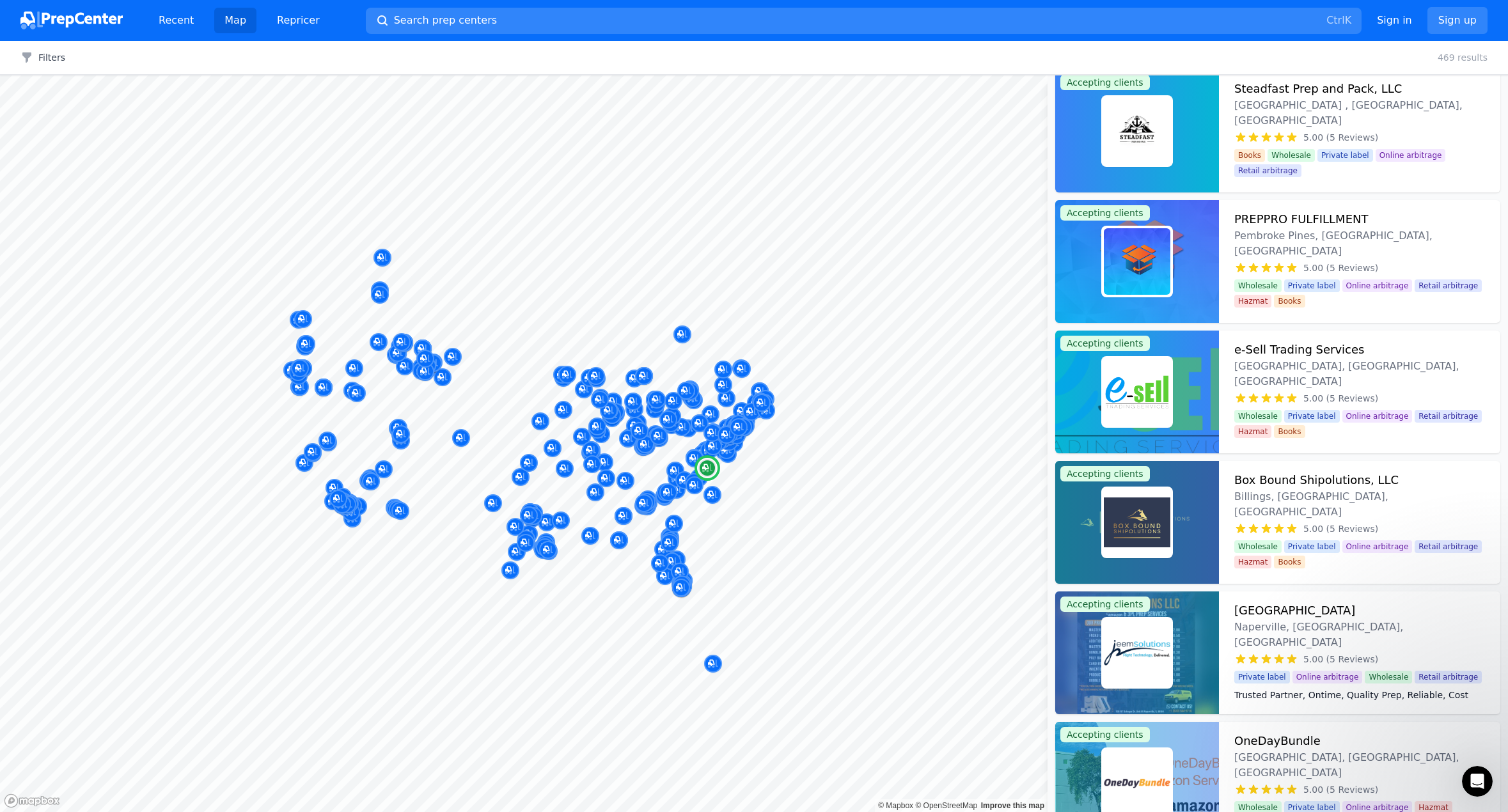
scroll to position [7605, 0]
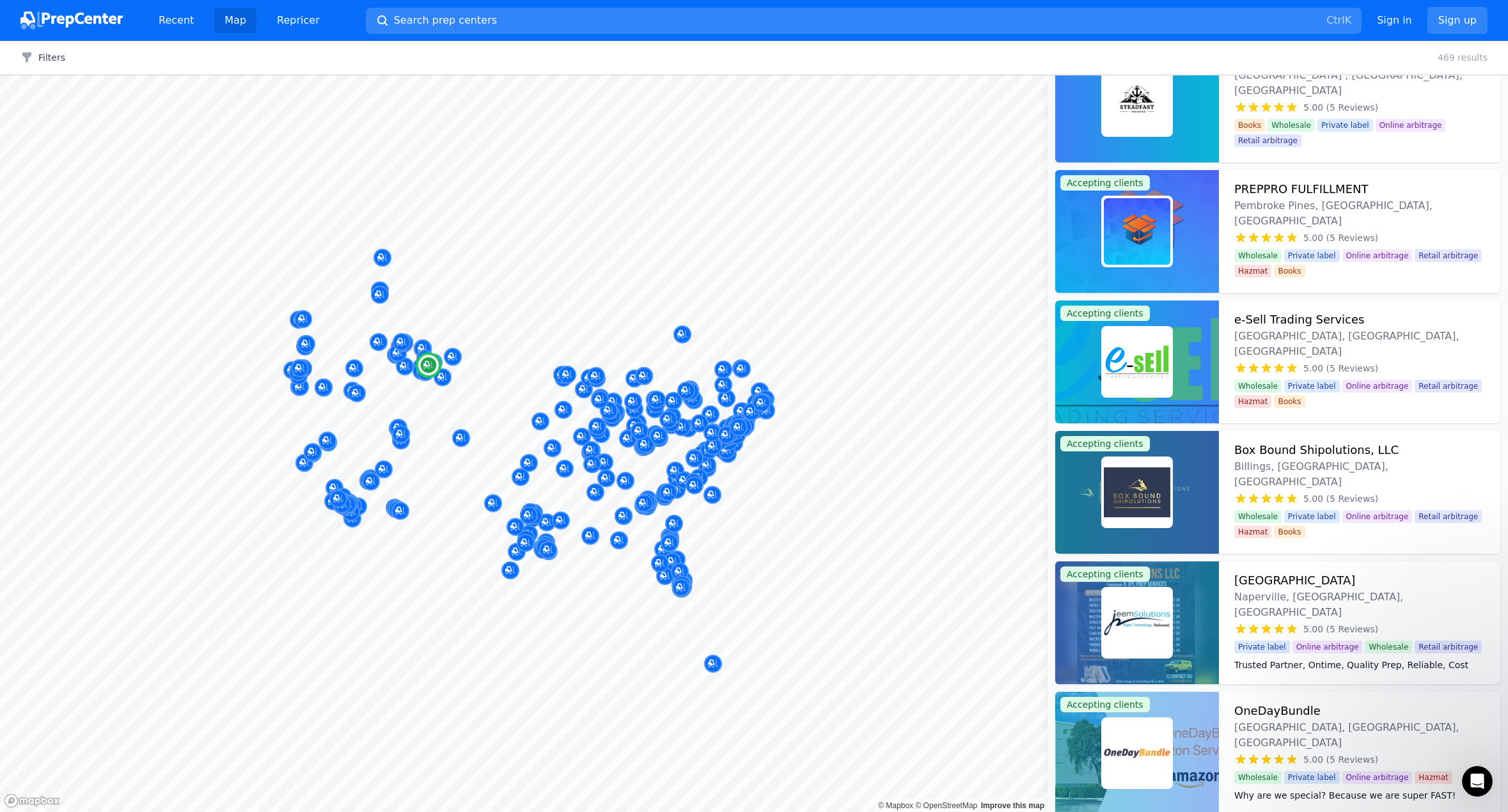
click at [1141, 486] on img at bounding box center [1136, 491] width 66 height 66
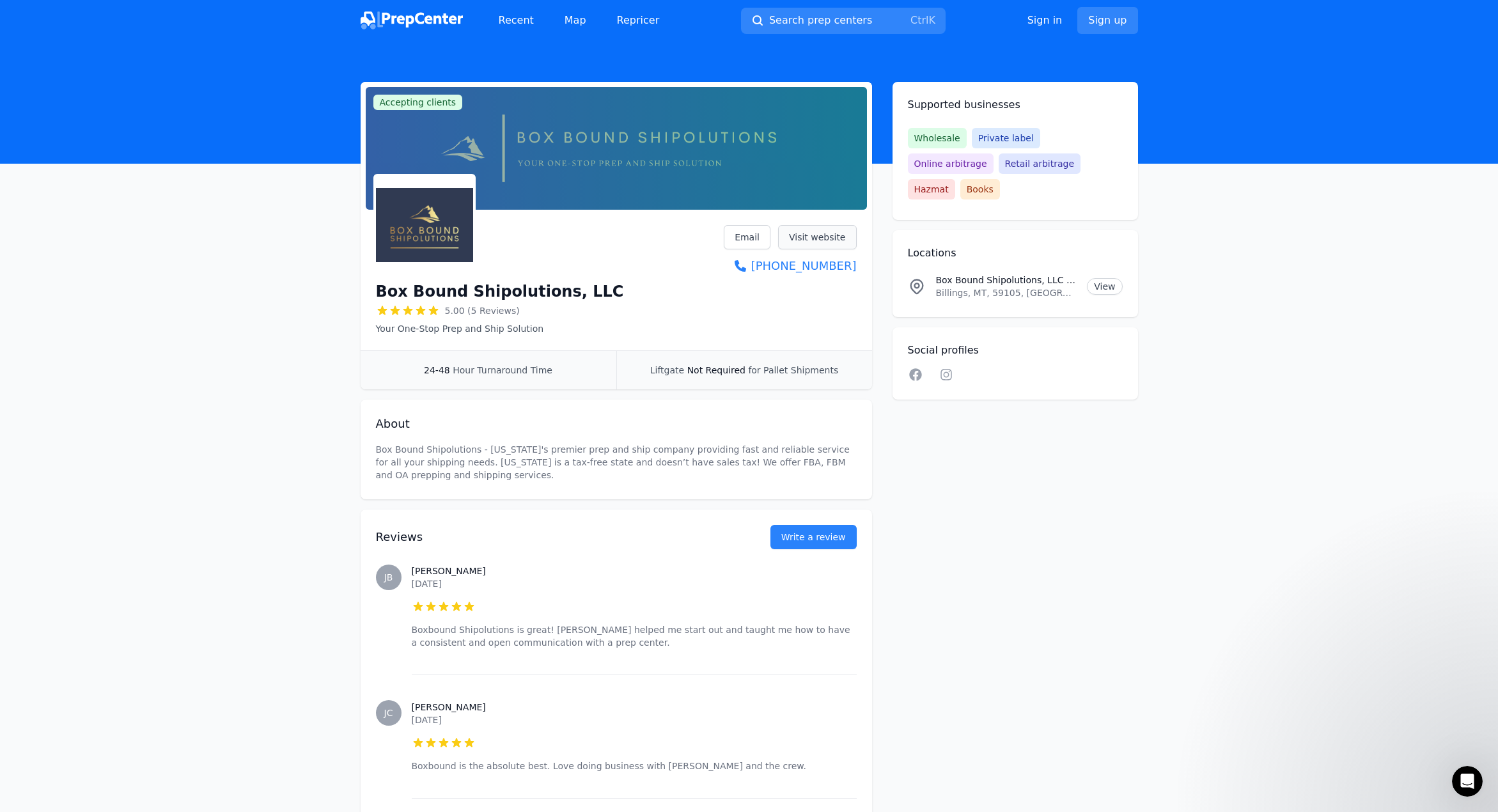
click at [809, 236] on link "Visit website" at bounding box center [817, 237] width 79 height 24
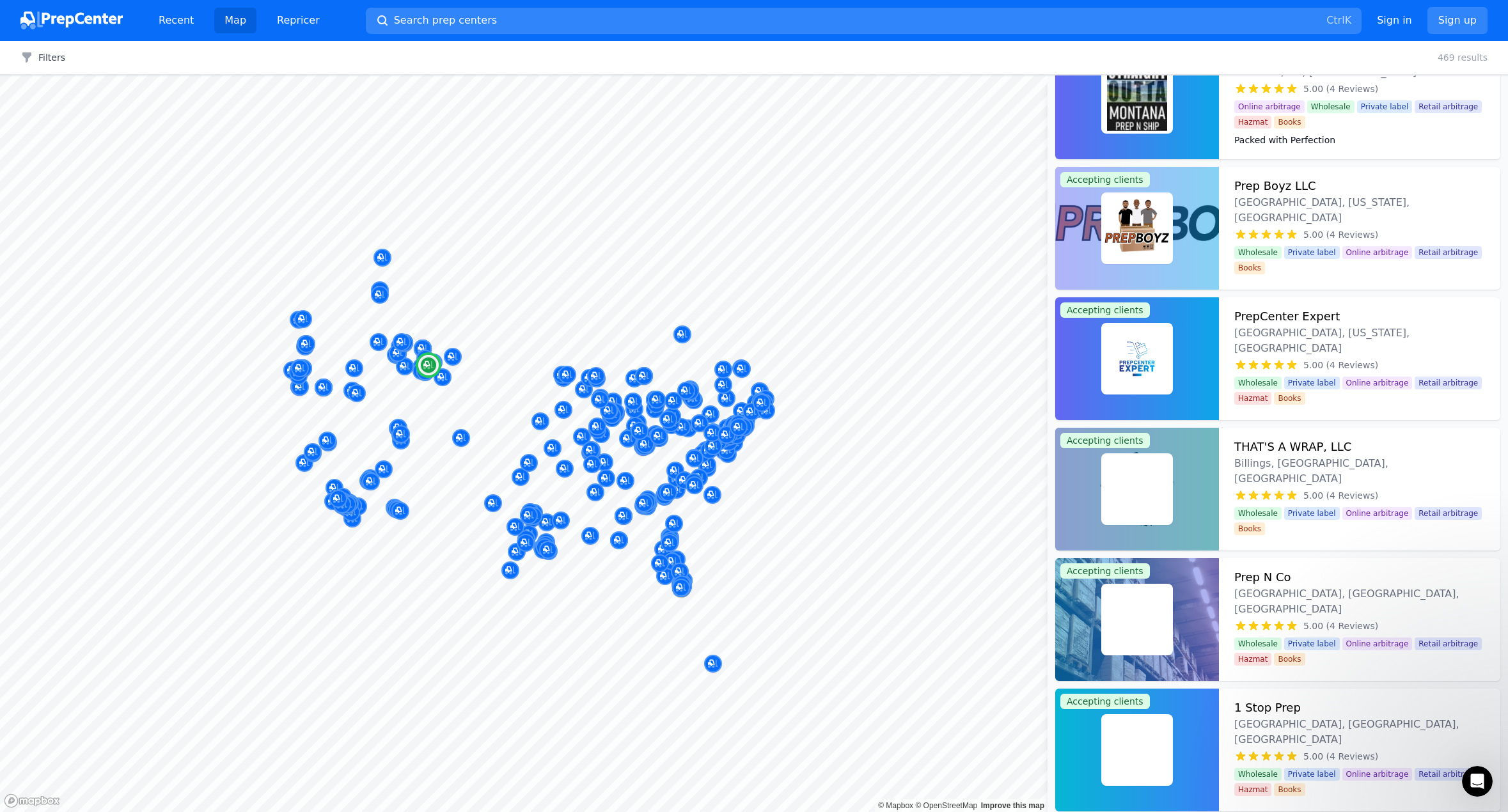
scroll to position [8691, 0]
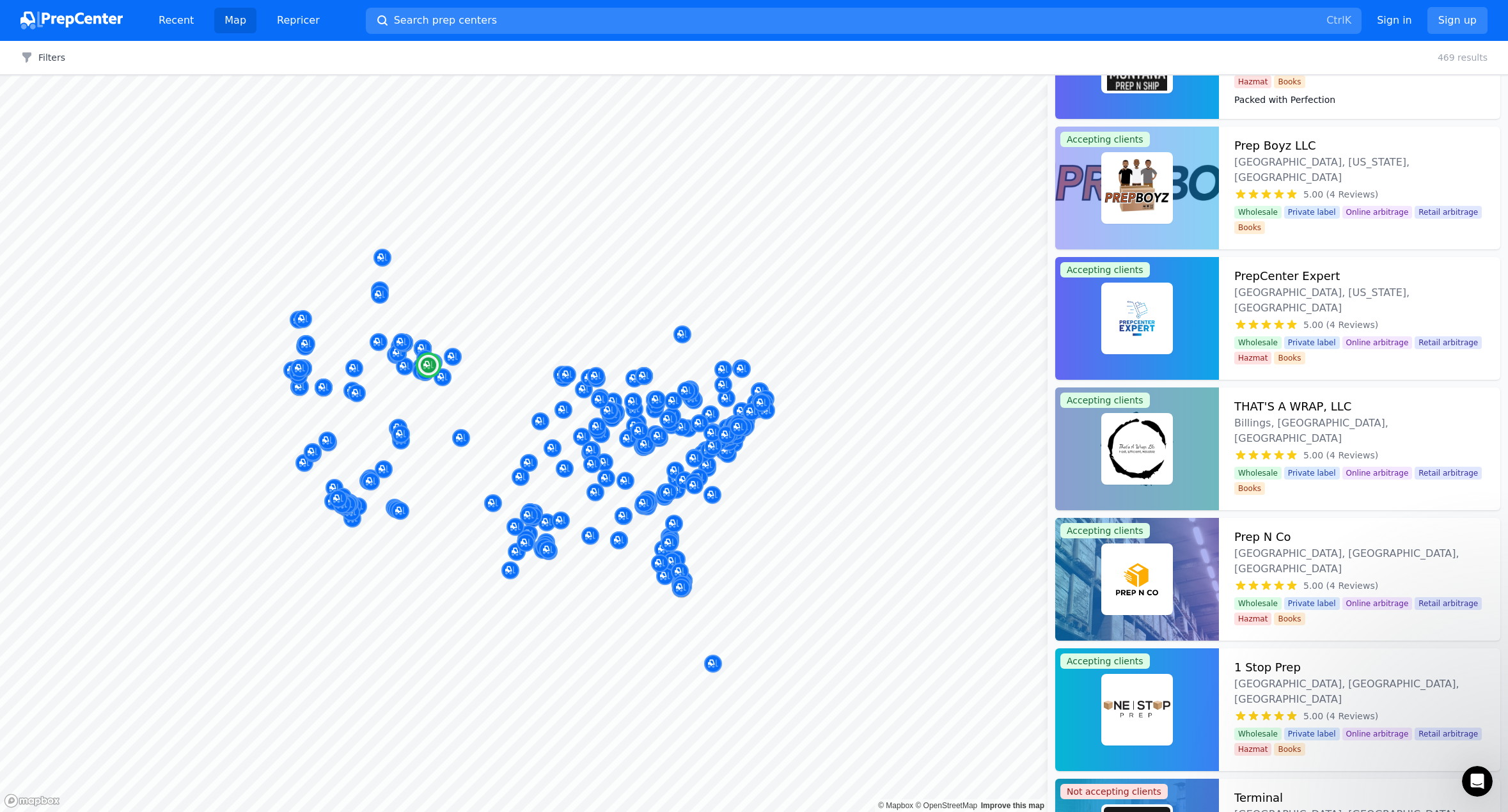
click at [1133, 459] on img at bounding box center [1136, 448] width 66 height 66
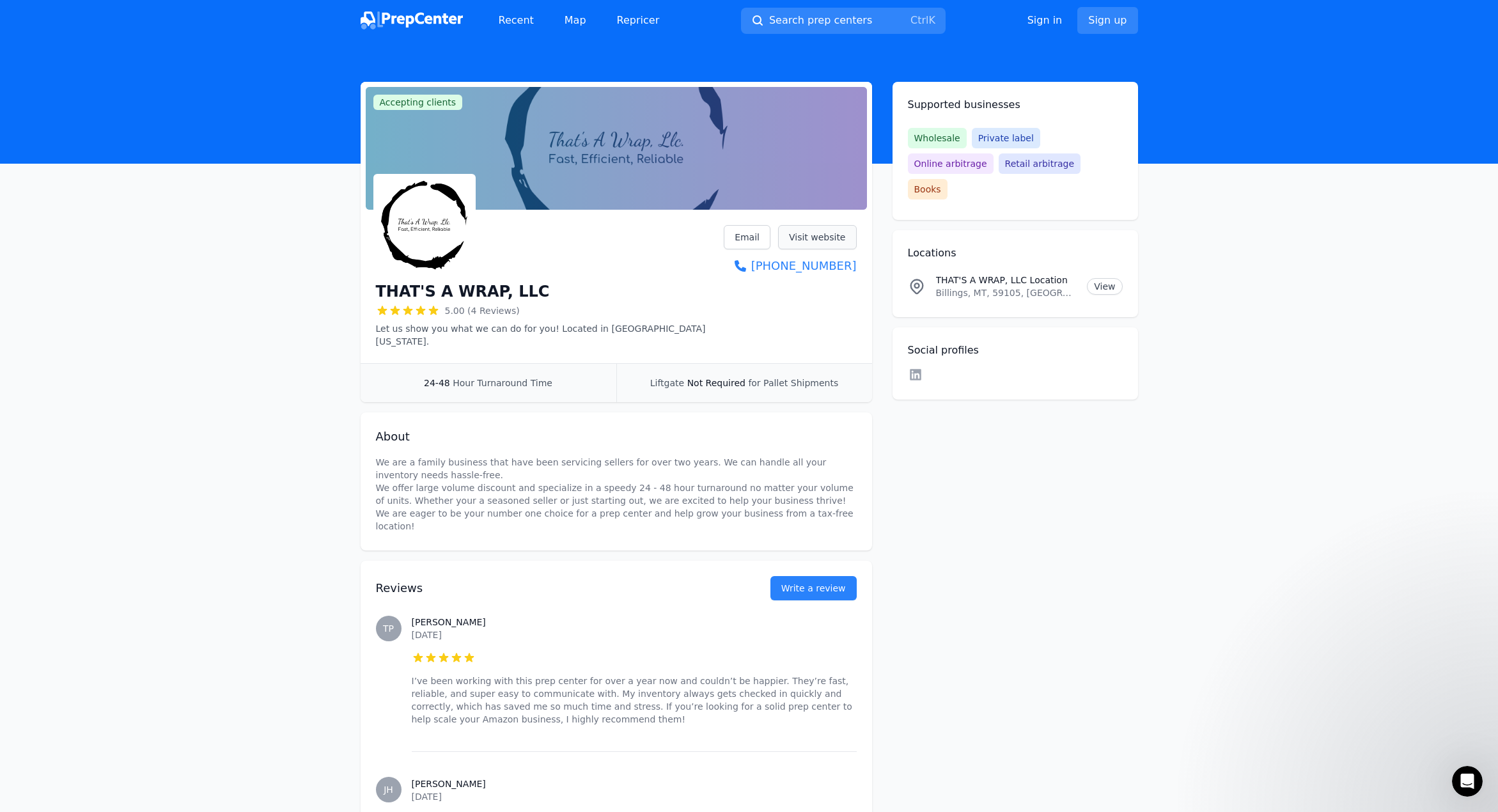
click at [830, 240] on link "Visit website" at bounding box center [817, 237] width 79 height 24
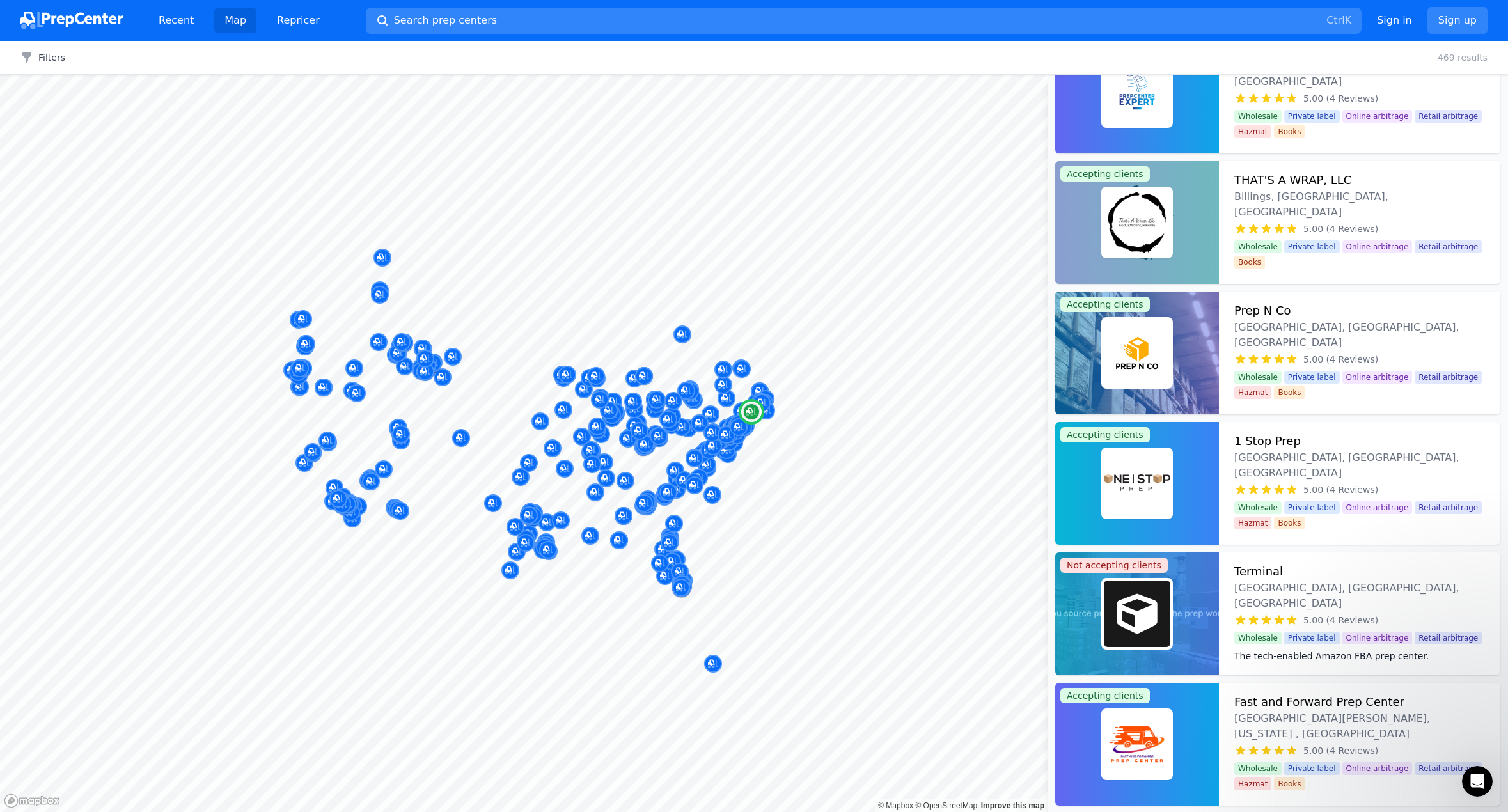
scroll to position [8948, 0]
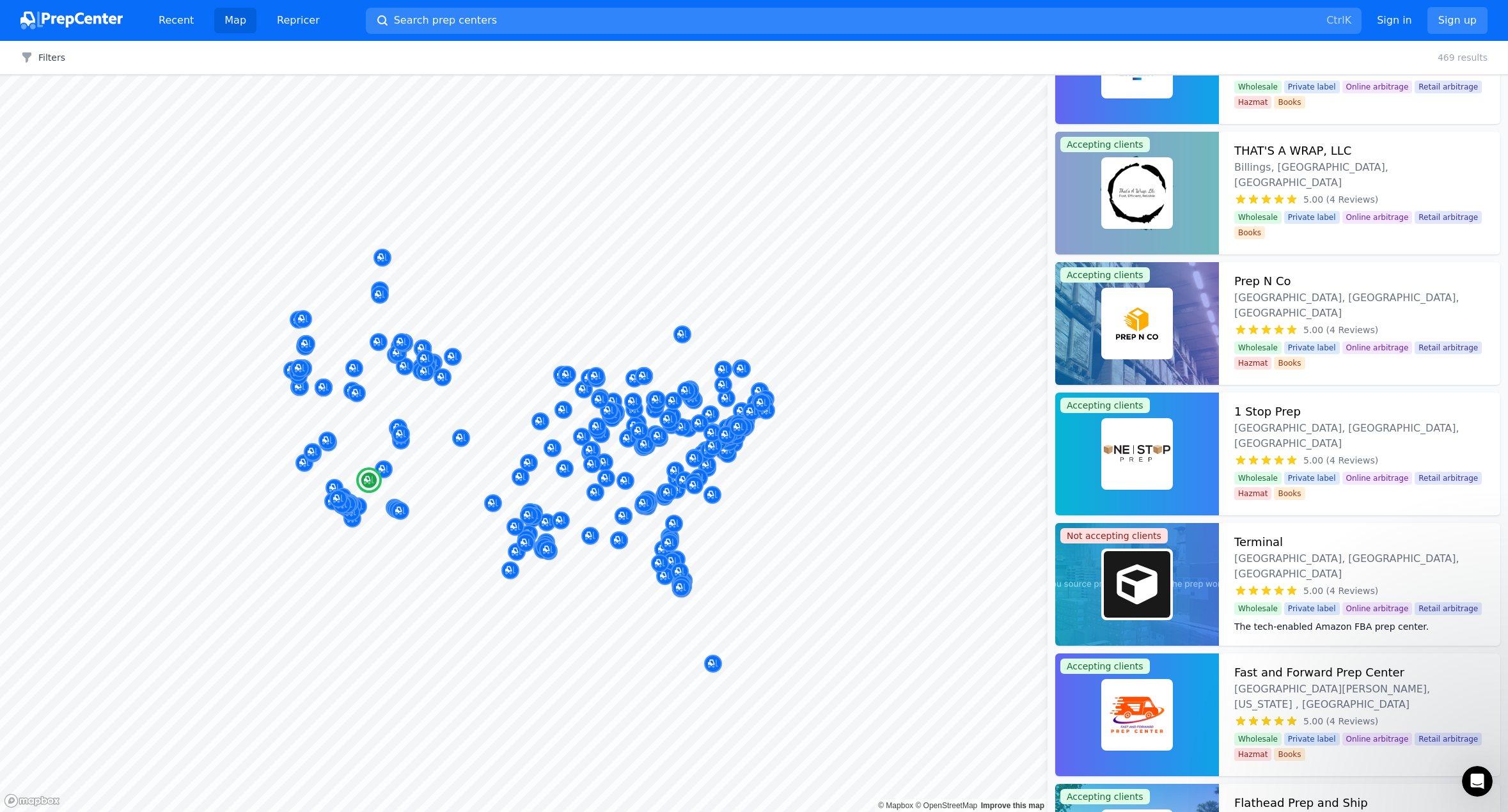
click at [1134, 336] on img at bounding box center [1136, 323] width 66 height 66
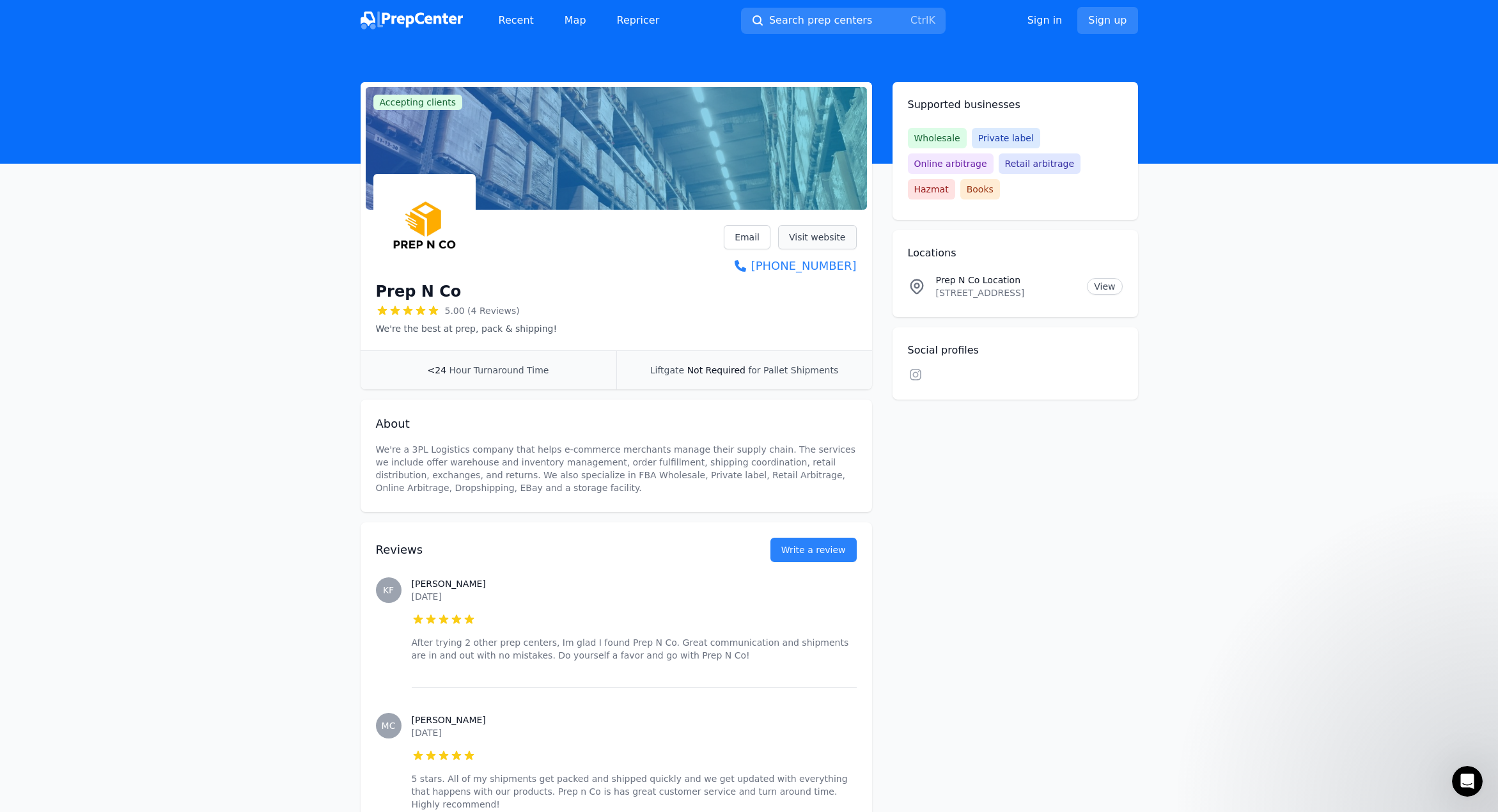
click at [830, 237] on link "Visit website" at bounding box center [817, 237] width 79 height 24
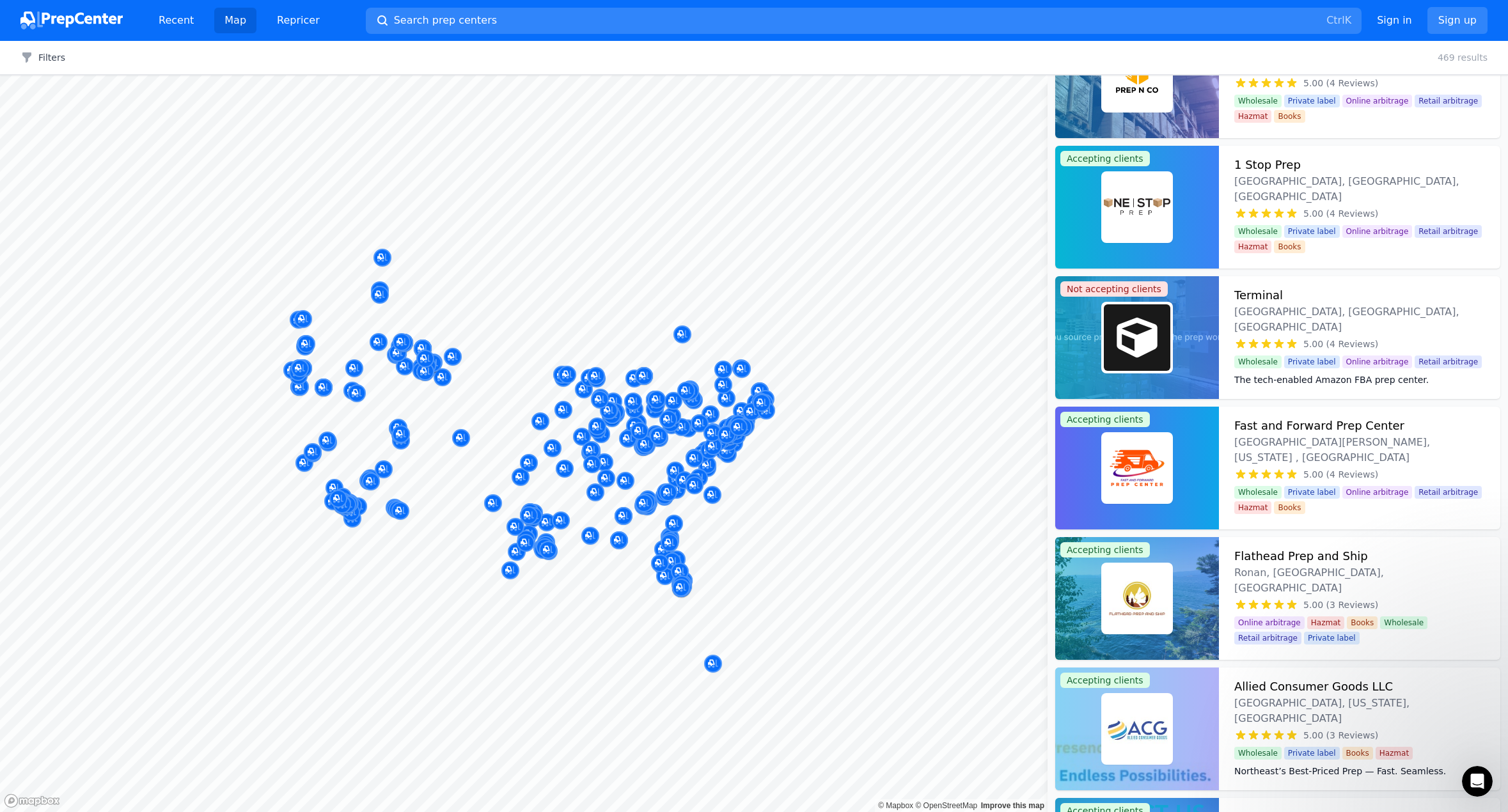
scroll to position [9203, 0]
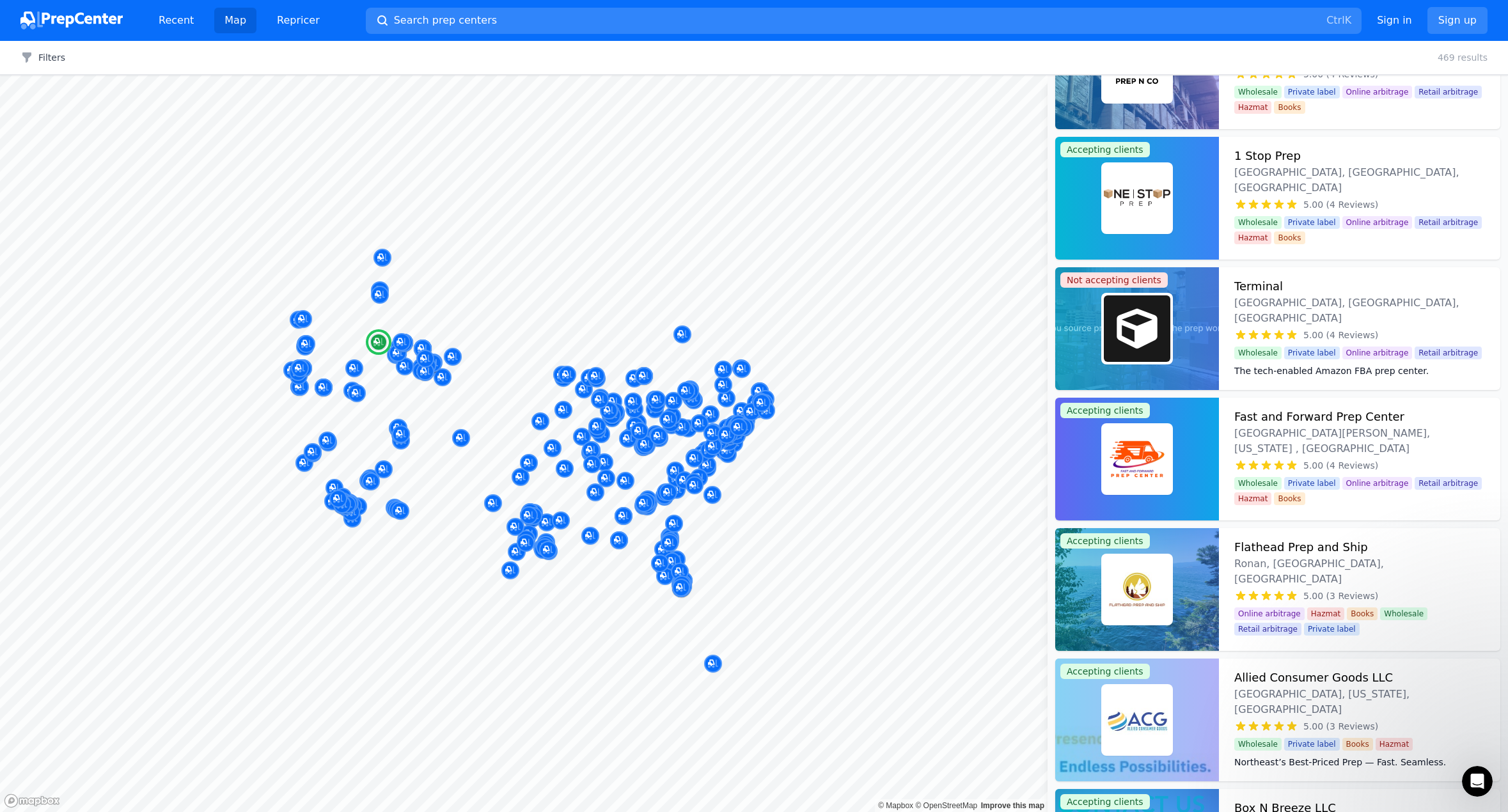
click at [1123, 586] on img at bounding box center [1136, 589] width 66 height 66
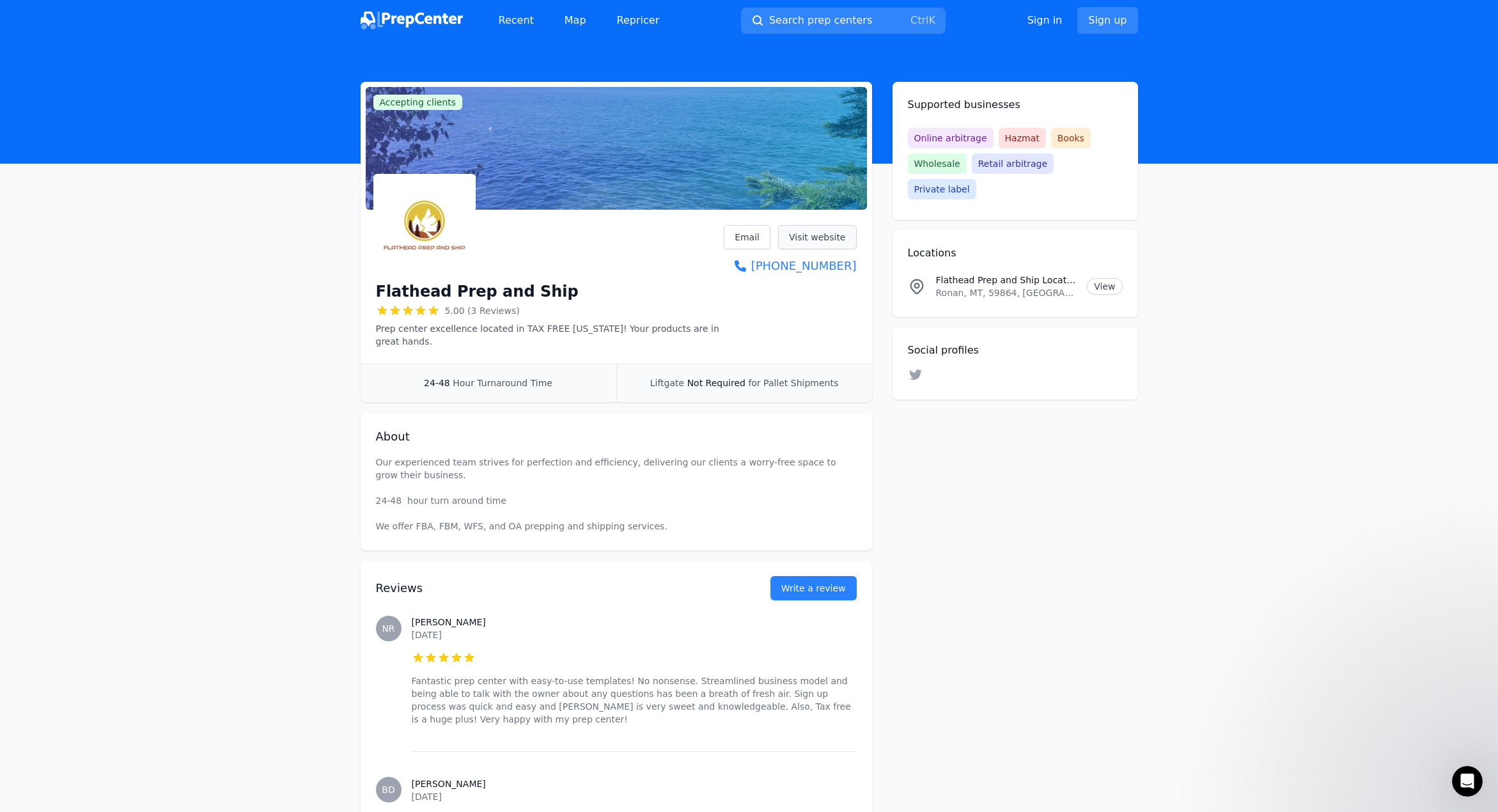
click at [824, 238] on link "Visit website" at bounding box center [817, 237] width 79 height 24
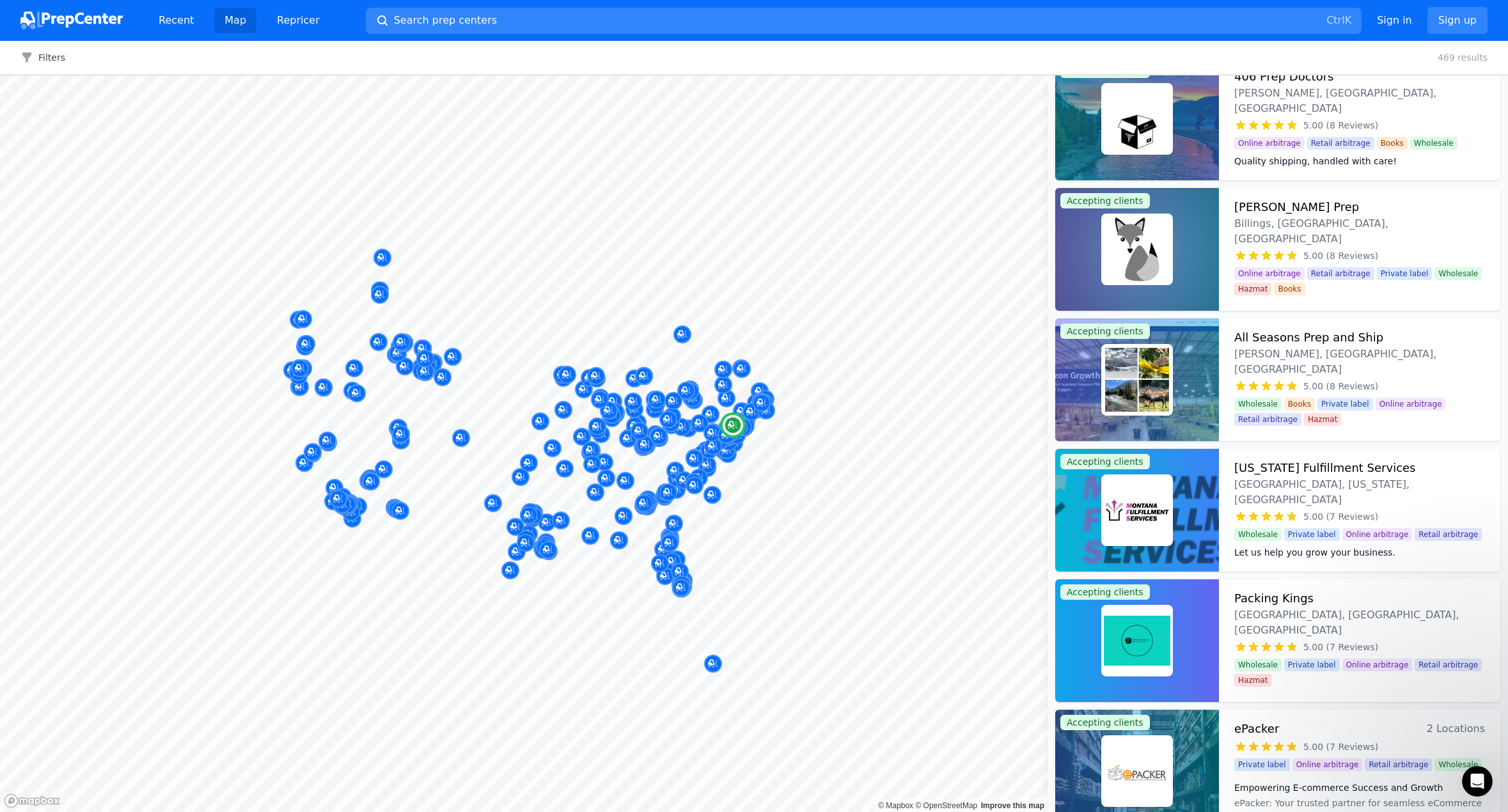
scroll to position [5277, 0]
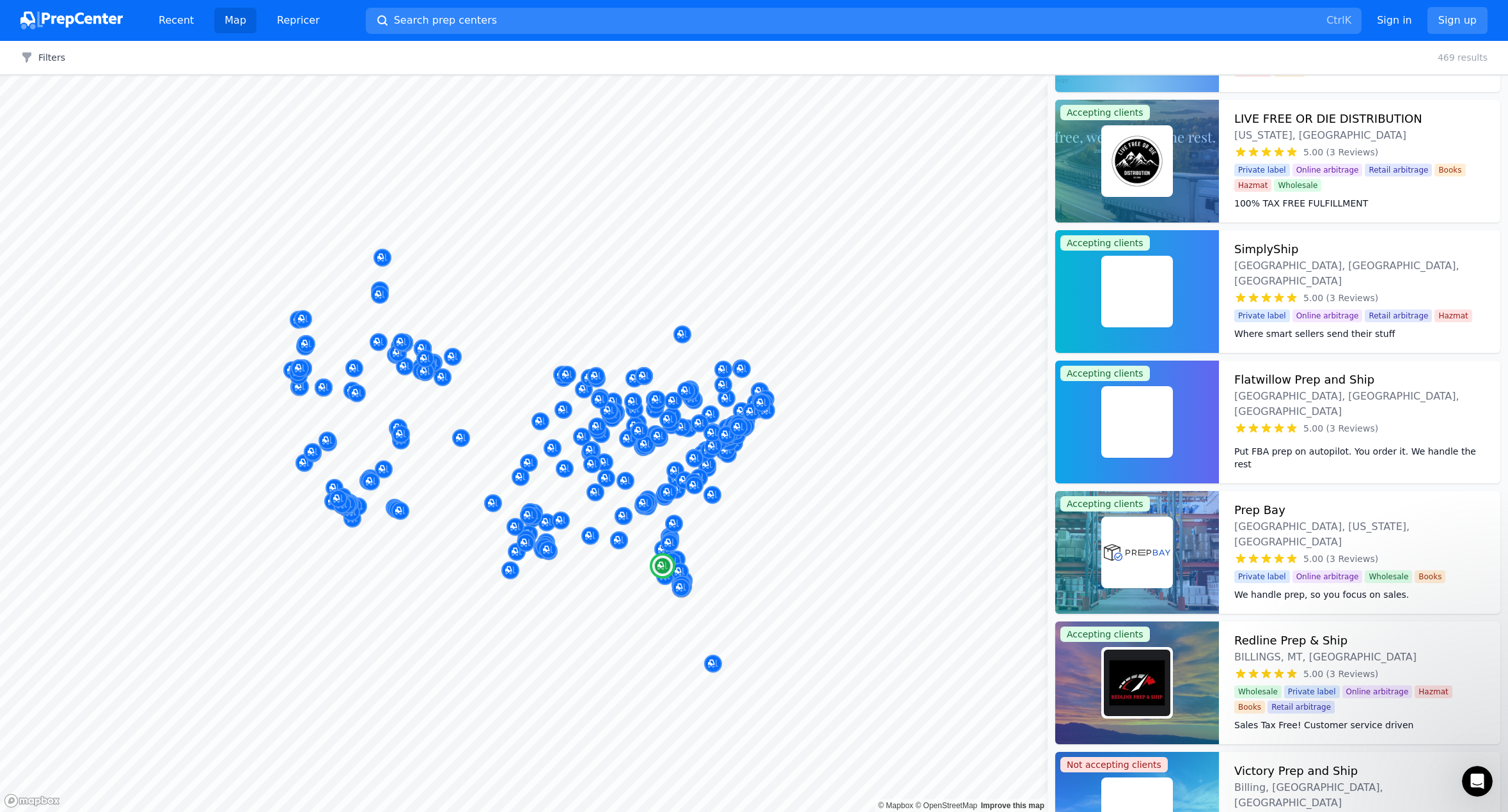
scroll to position [10034, 0]
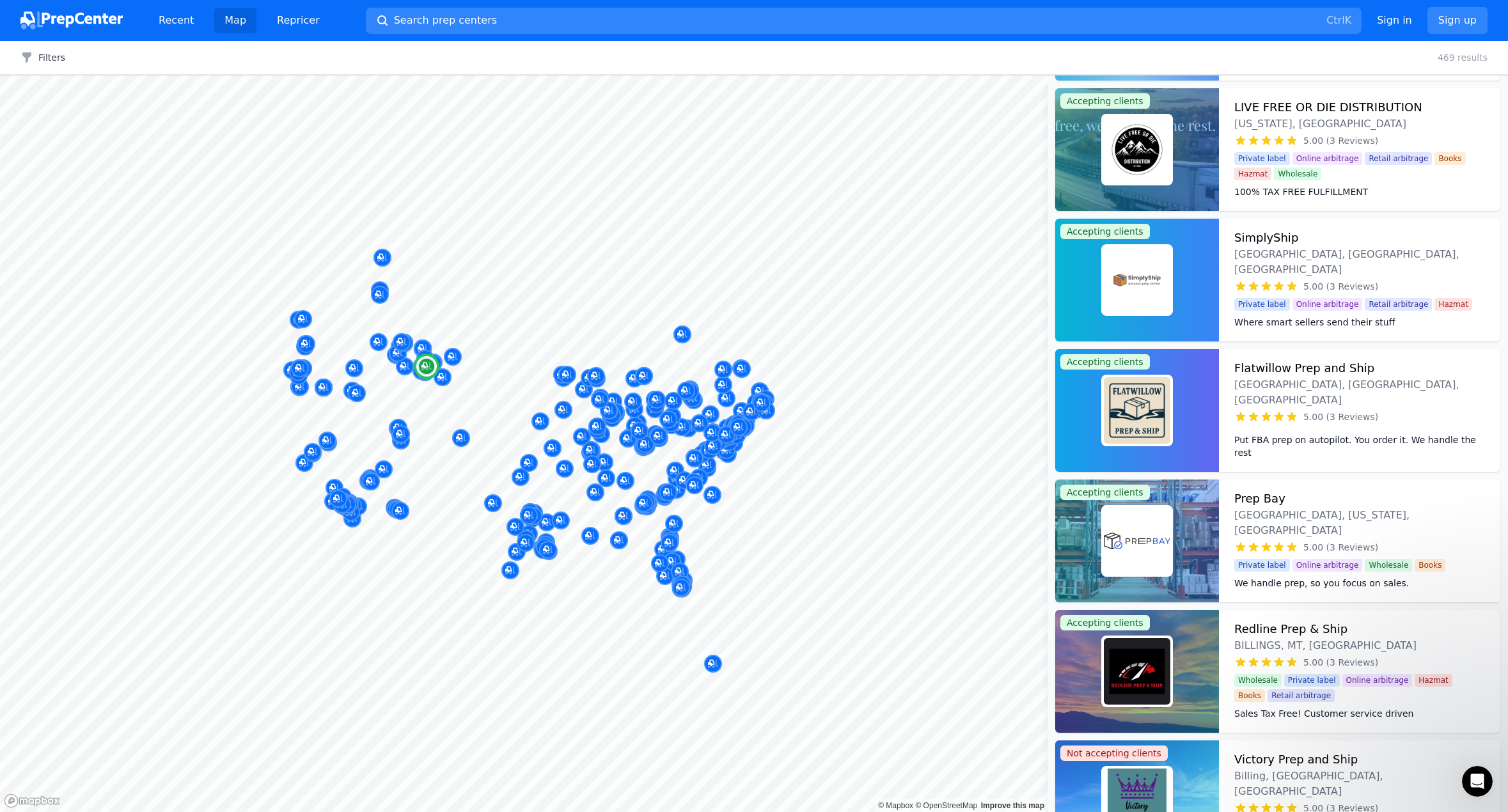
click at [1147, 429] on img at bounding box center [1136, 410] width 66 height 66
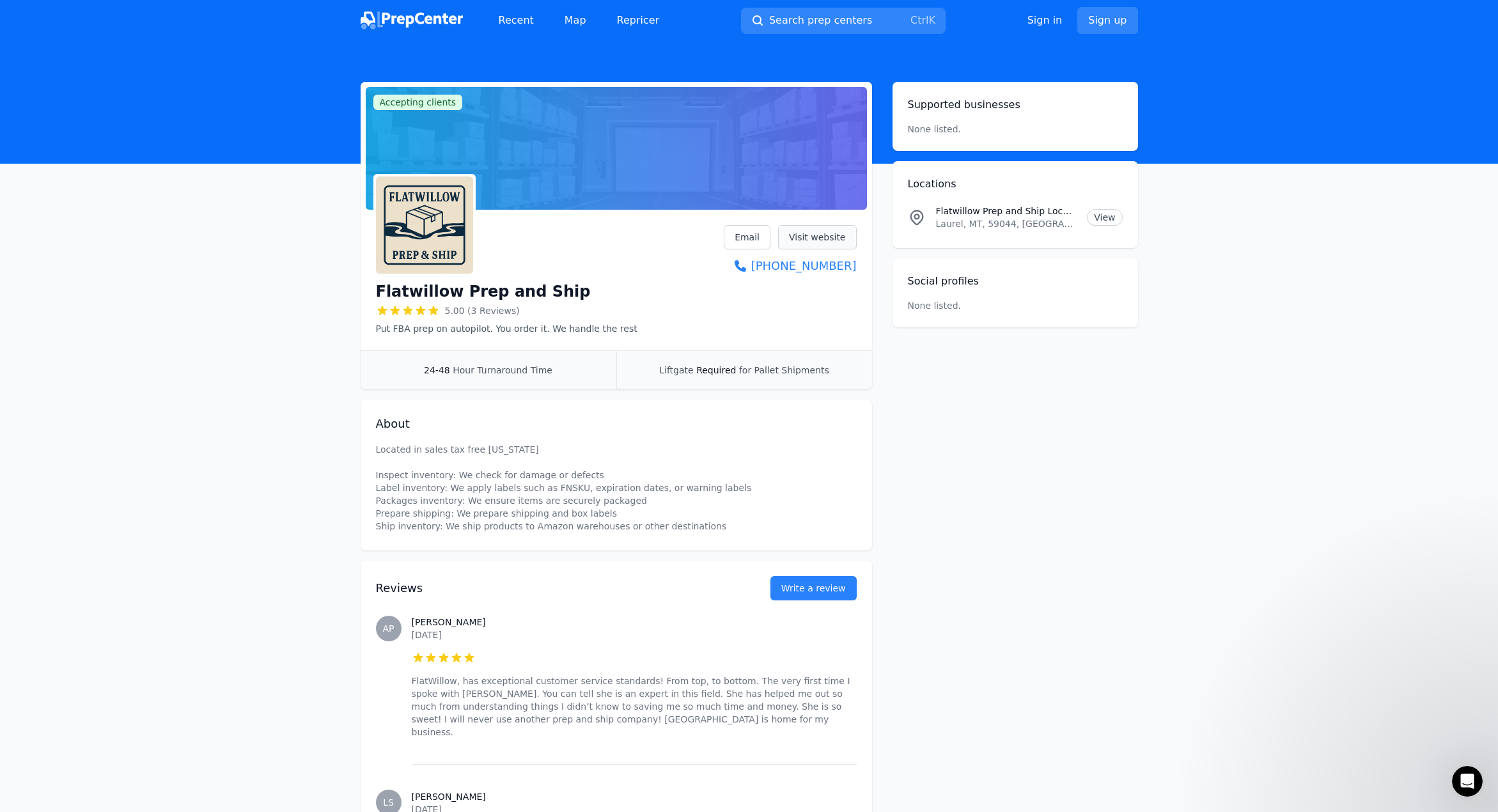
click at [823, 239] on link "Visit website" at bounding box center [817, 237] width 79 height 24
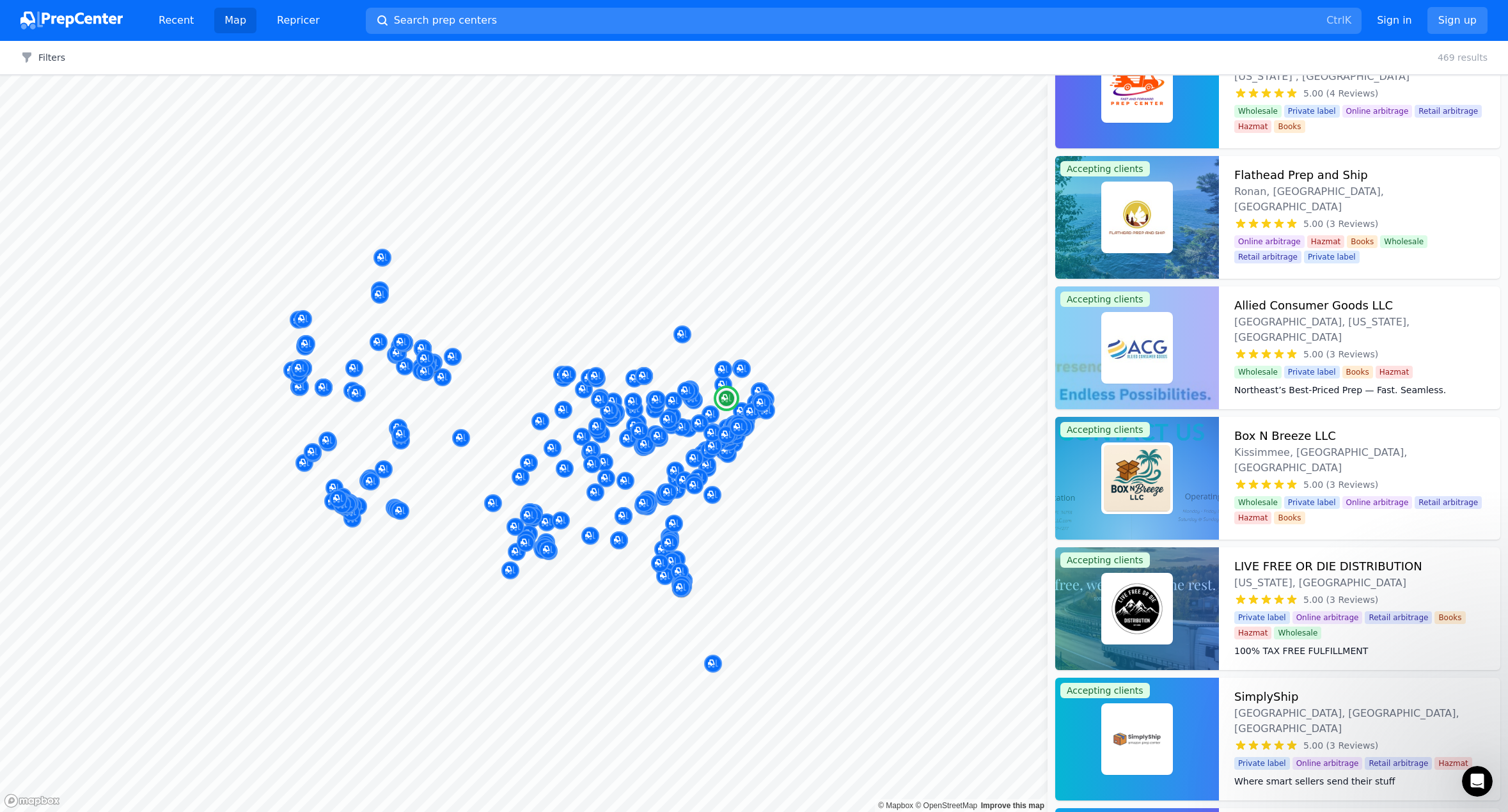
scroll to position [9587, 0]
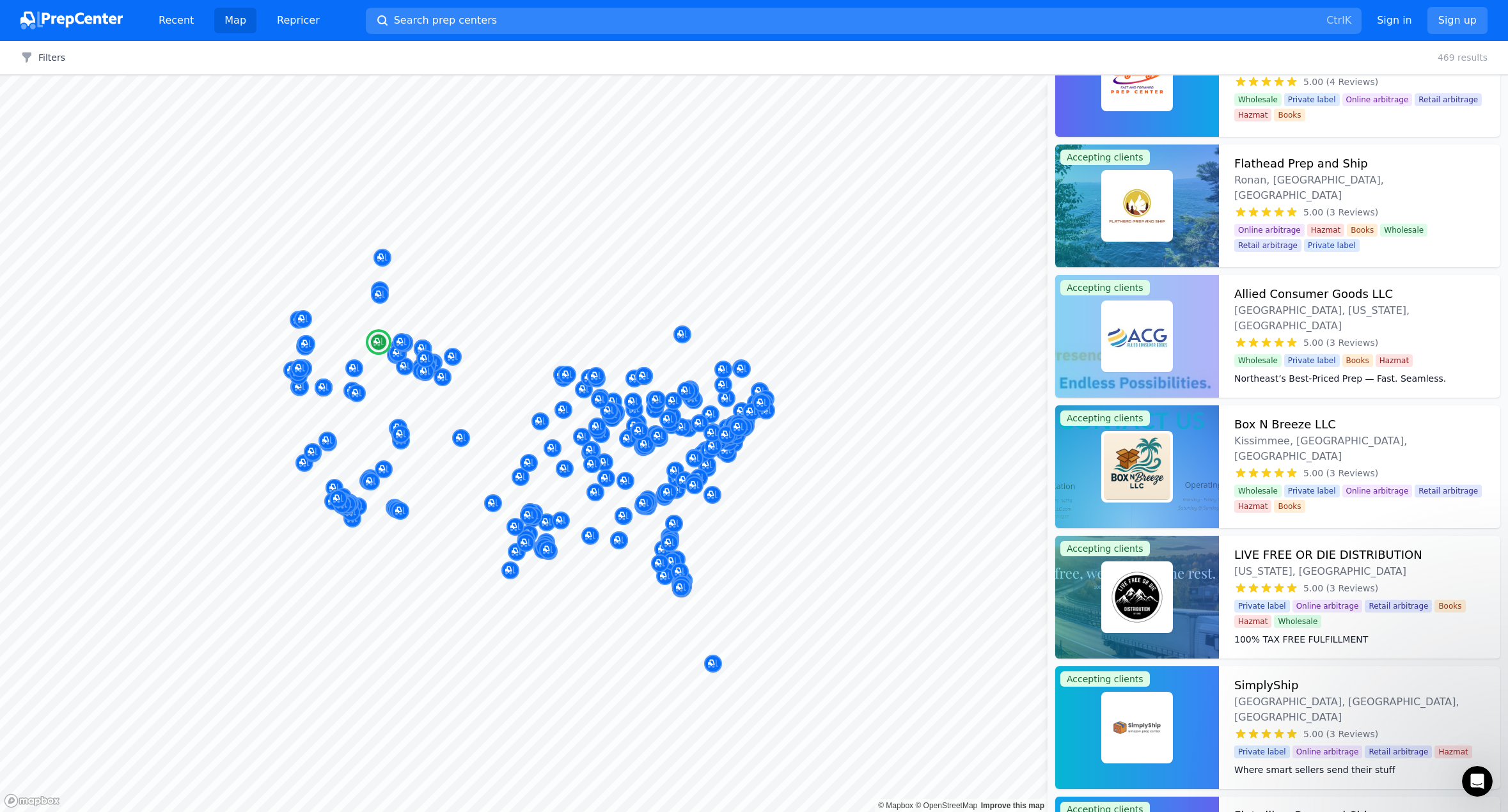
click at [1143, 213] on img at bounding box center [1136, 206] width 66 height 66
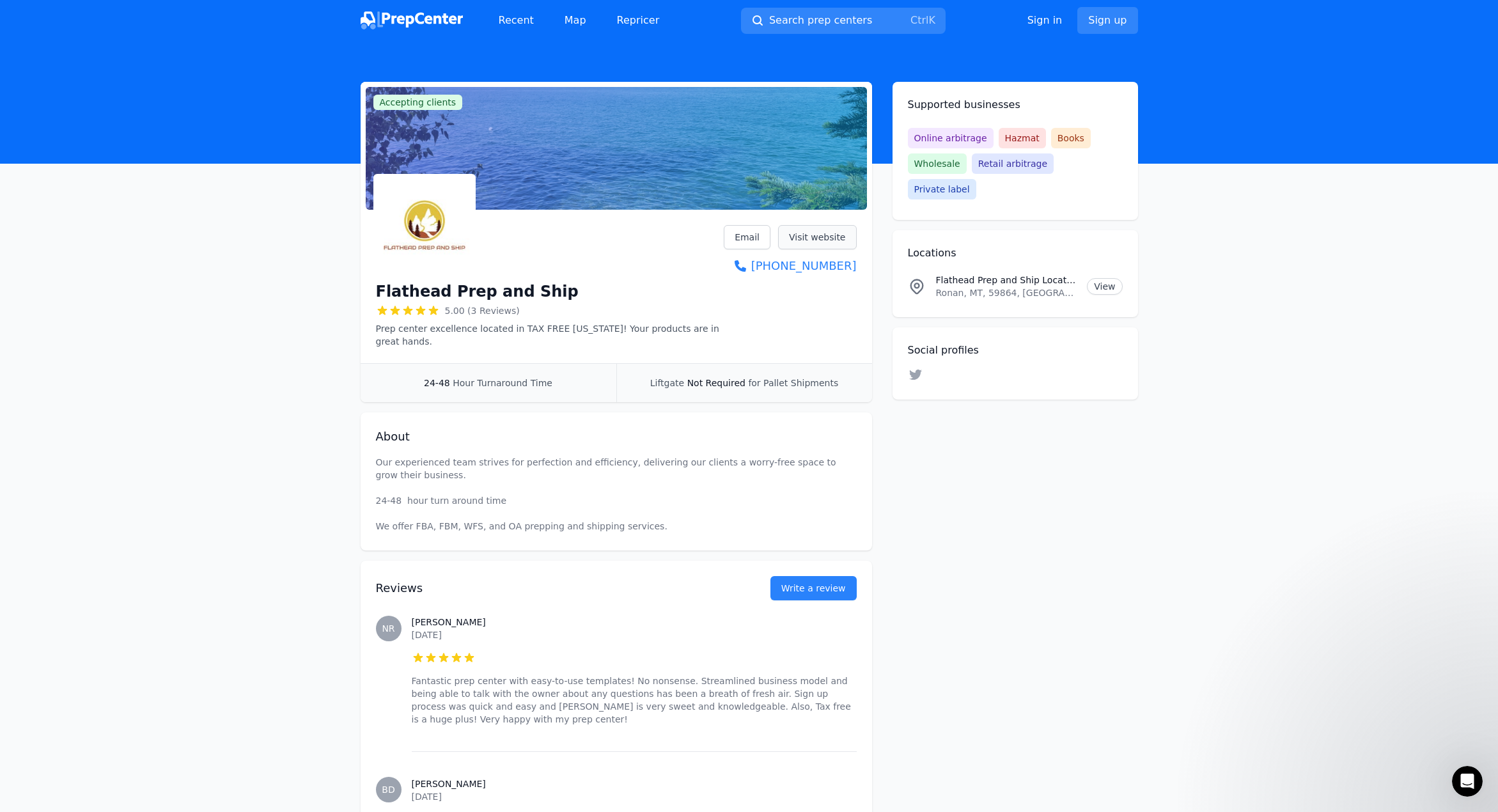
click at [841, 237] on link "Visit website" at bounding box center [817, 237] width 79 height 24
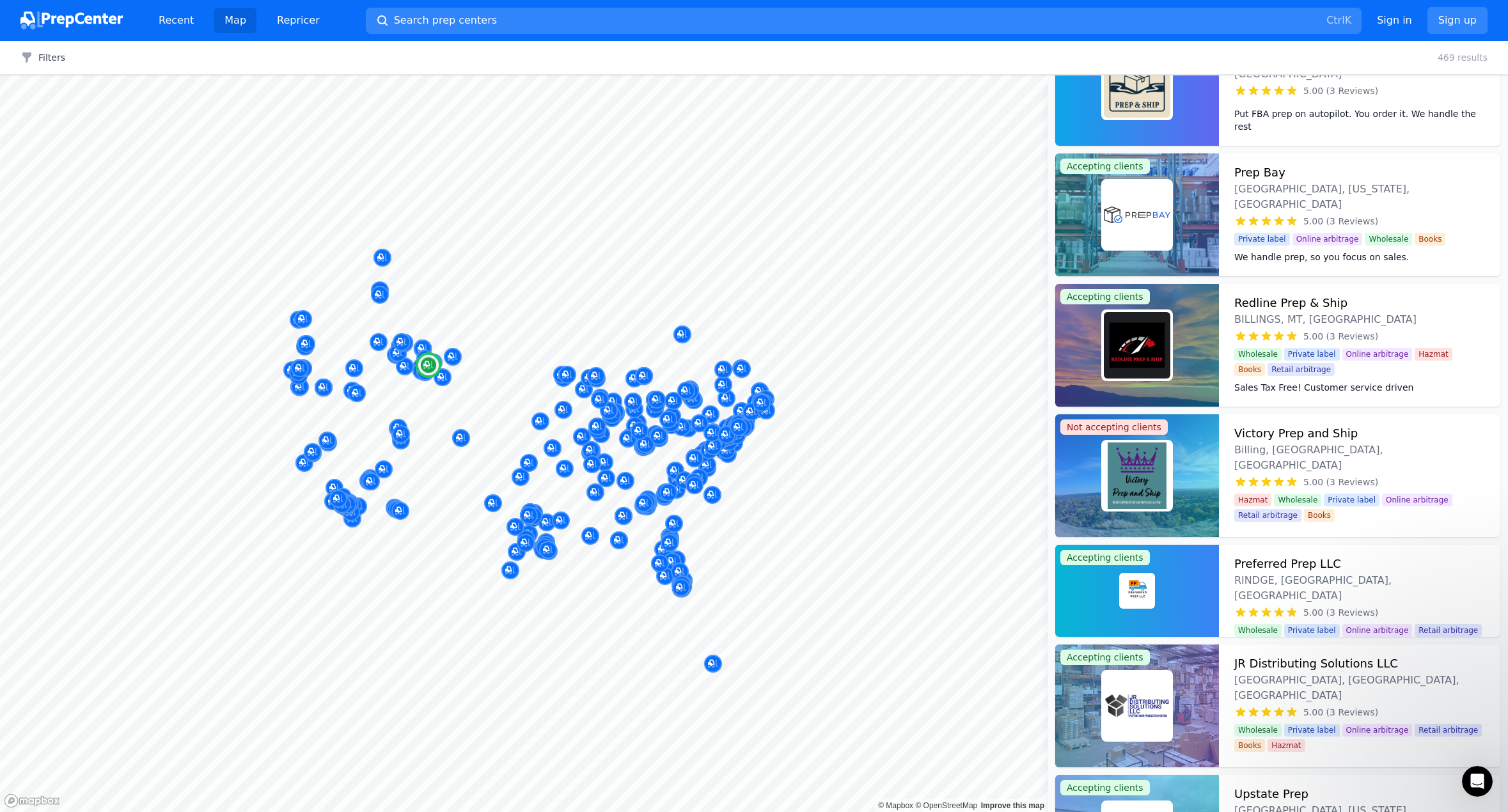
scroll to position [10417, 0]
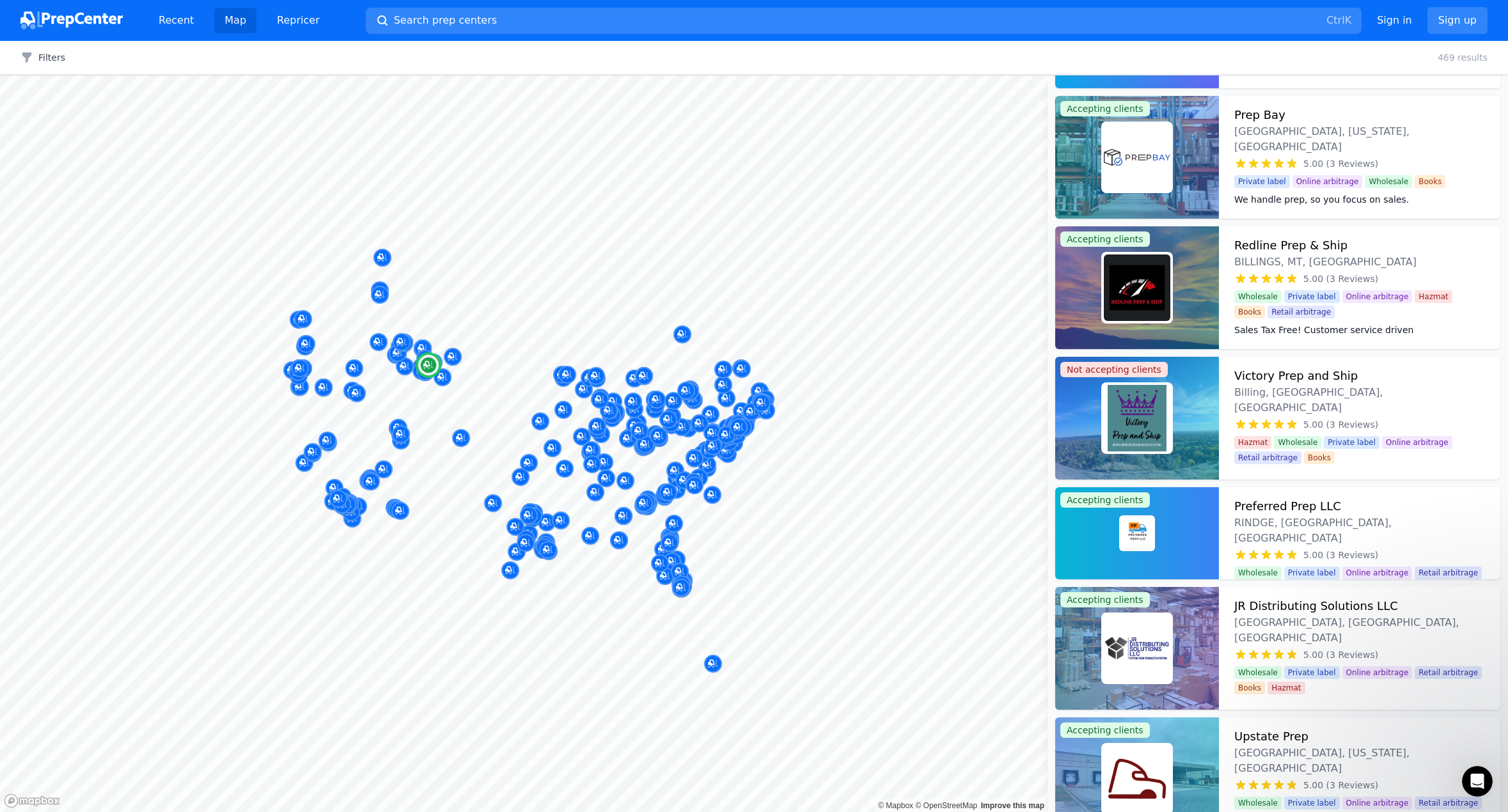
click at [1134, 411] on img at bounding box center [1136, 417] width 66 height 66
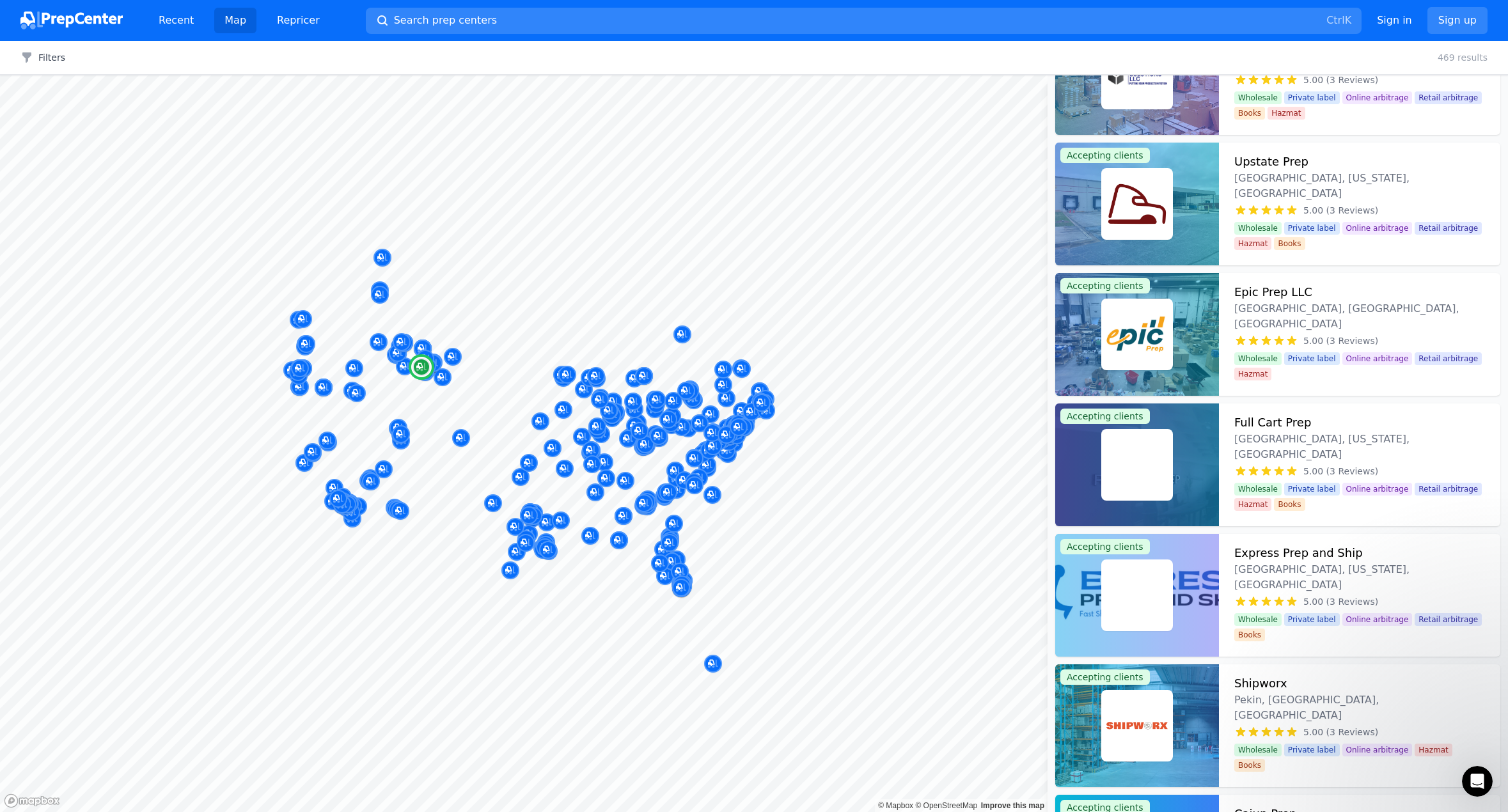
scroll to position [10993, 0]
click at [1148, 460] on img at bounding box center [1136, 463] width 66 height 66
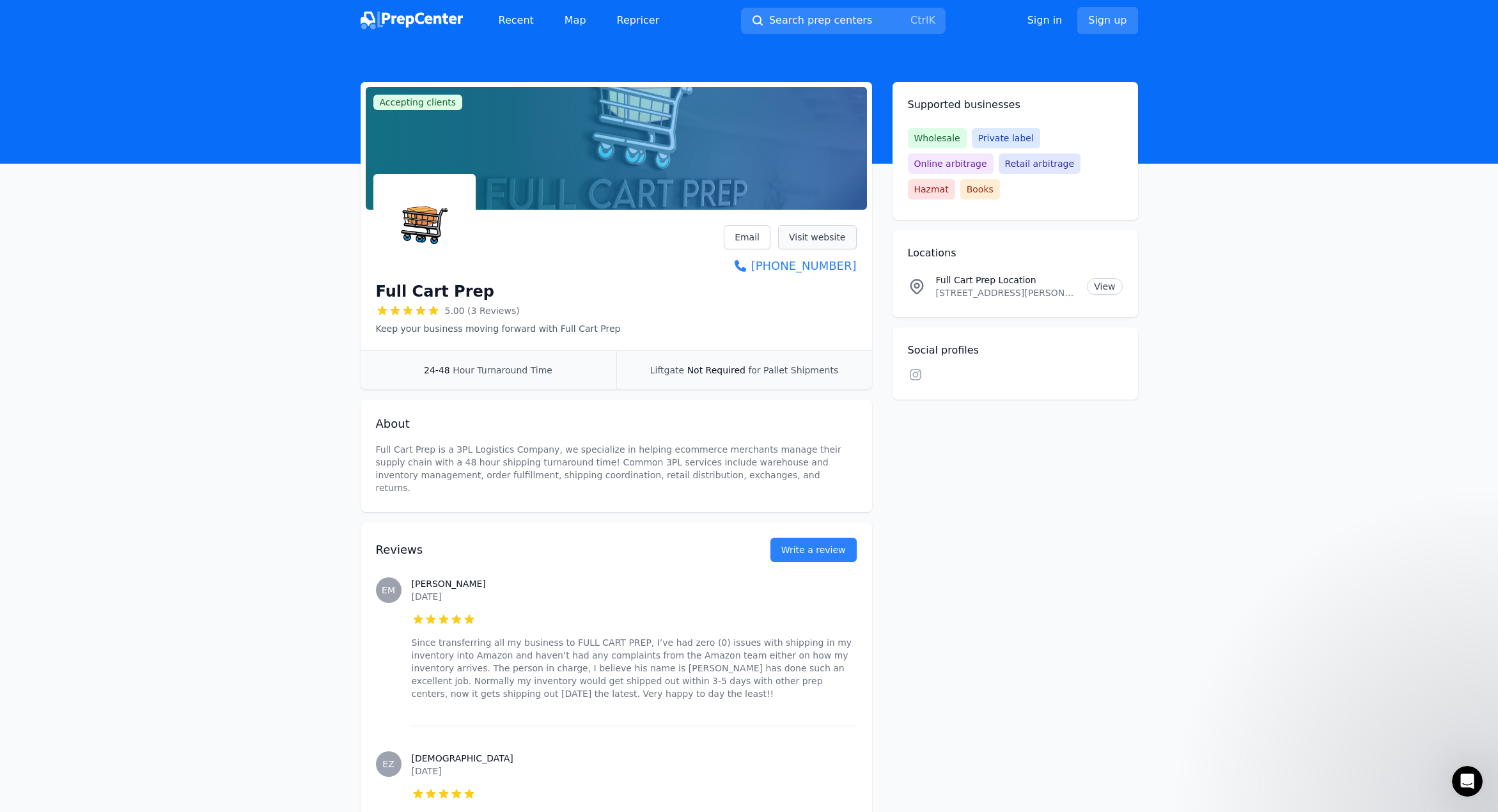
click at [823, 241] on link "Visit website" at bounding box center [817, 237] width 79 height 24
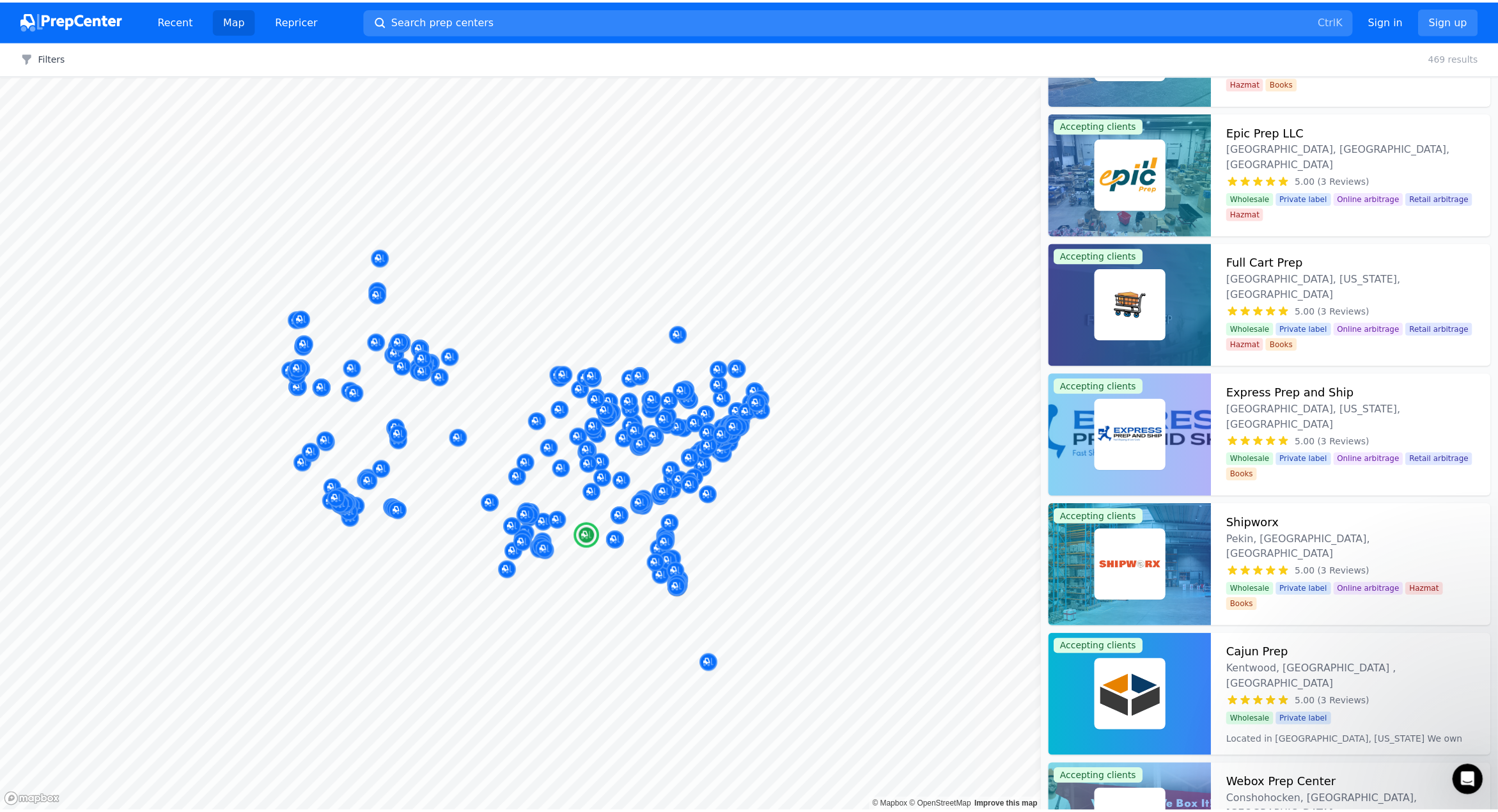
scroll to position [11184, 0]
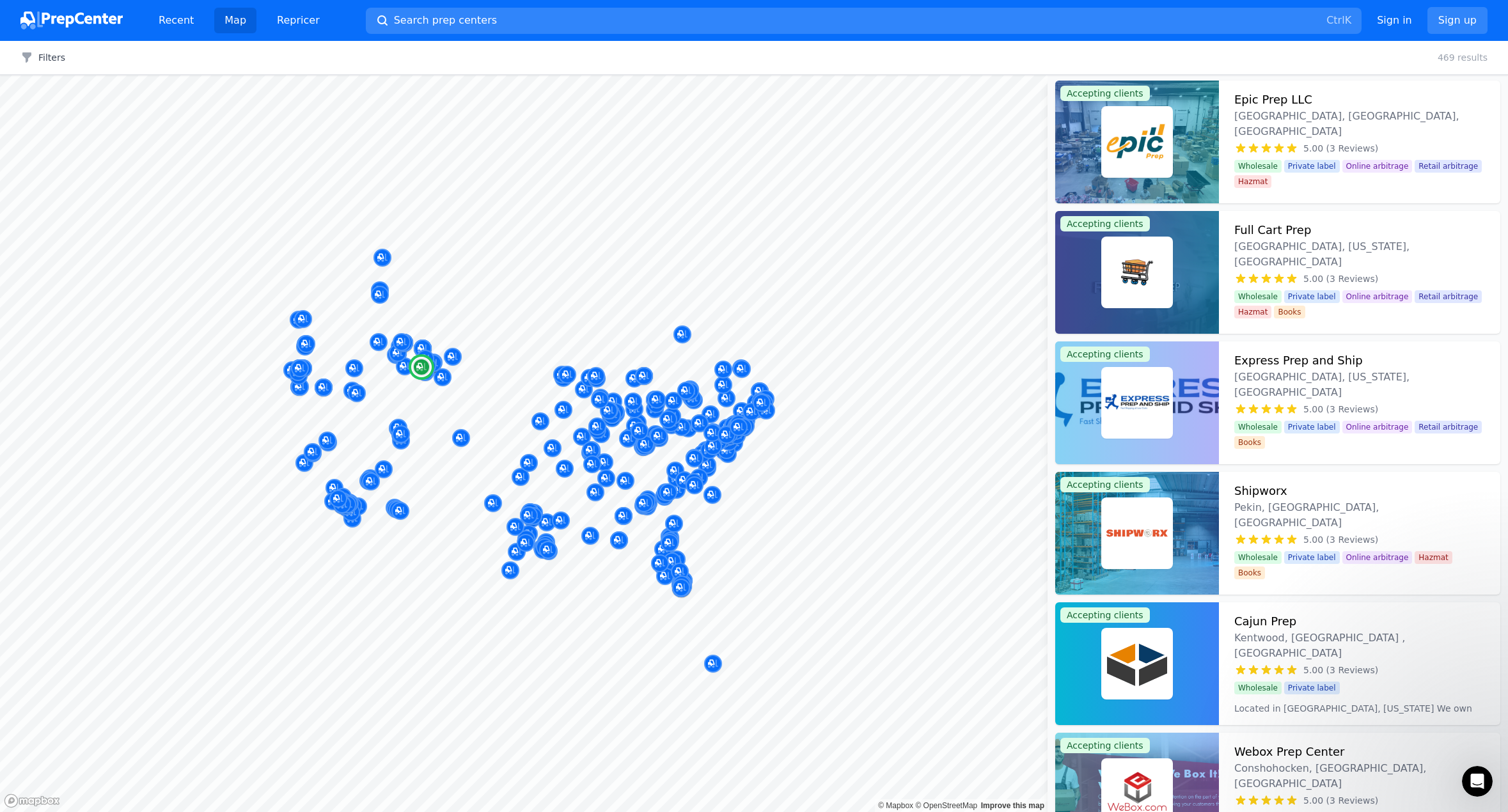
click at [1137, 420] on img at bounding box center [1136, 402] width 66 height 66
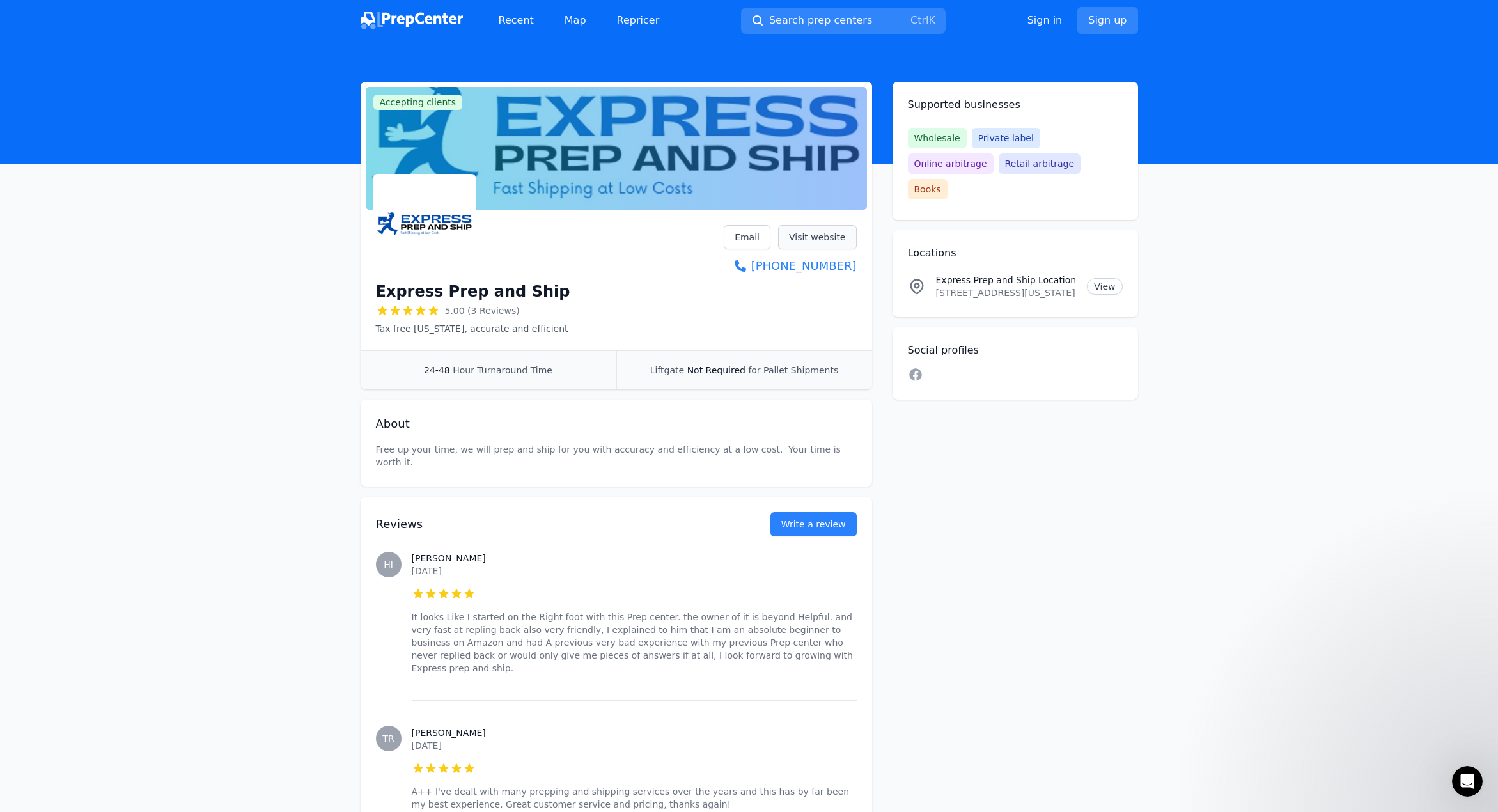
click at [835, 233] on link "Visit website" at bounding box center [817, 237] width 79 height 24
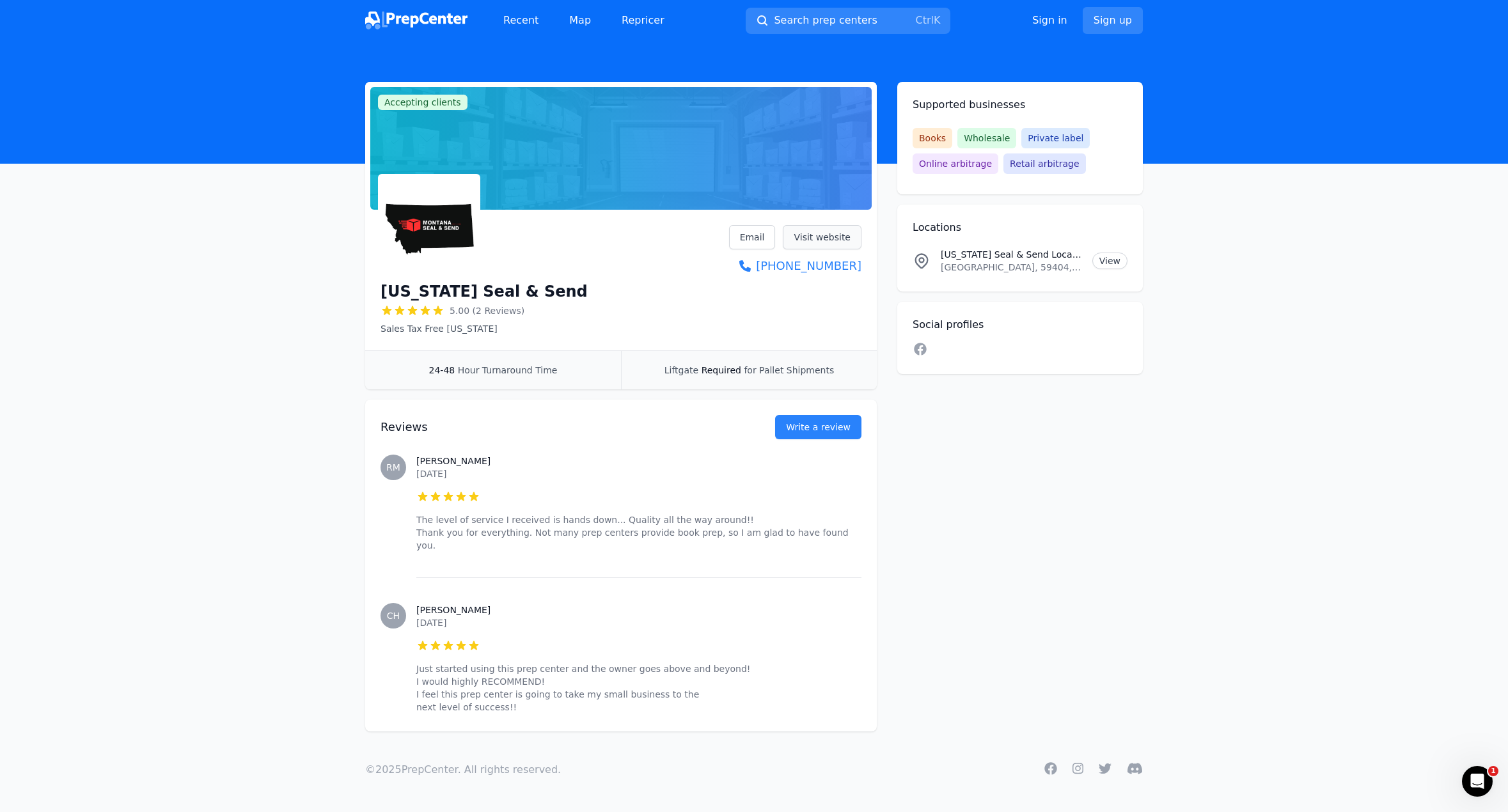
click at [814, 234] on link "Visit website" at bounding box center [822, 237] width 79 height 24
